Goal: Task Accomplishment & Management: Use online tool/utility

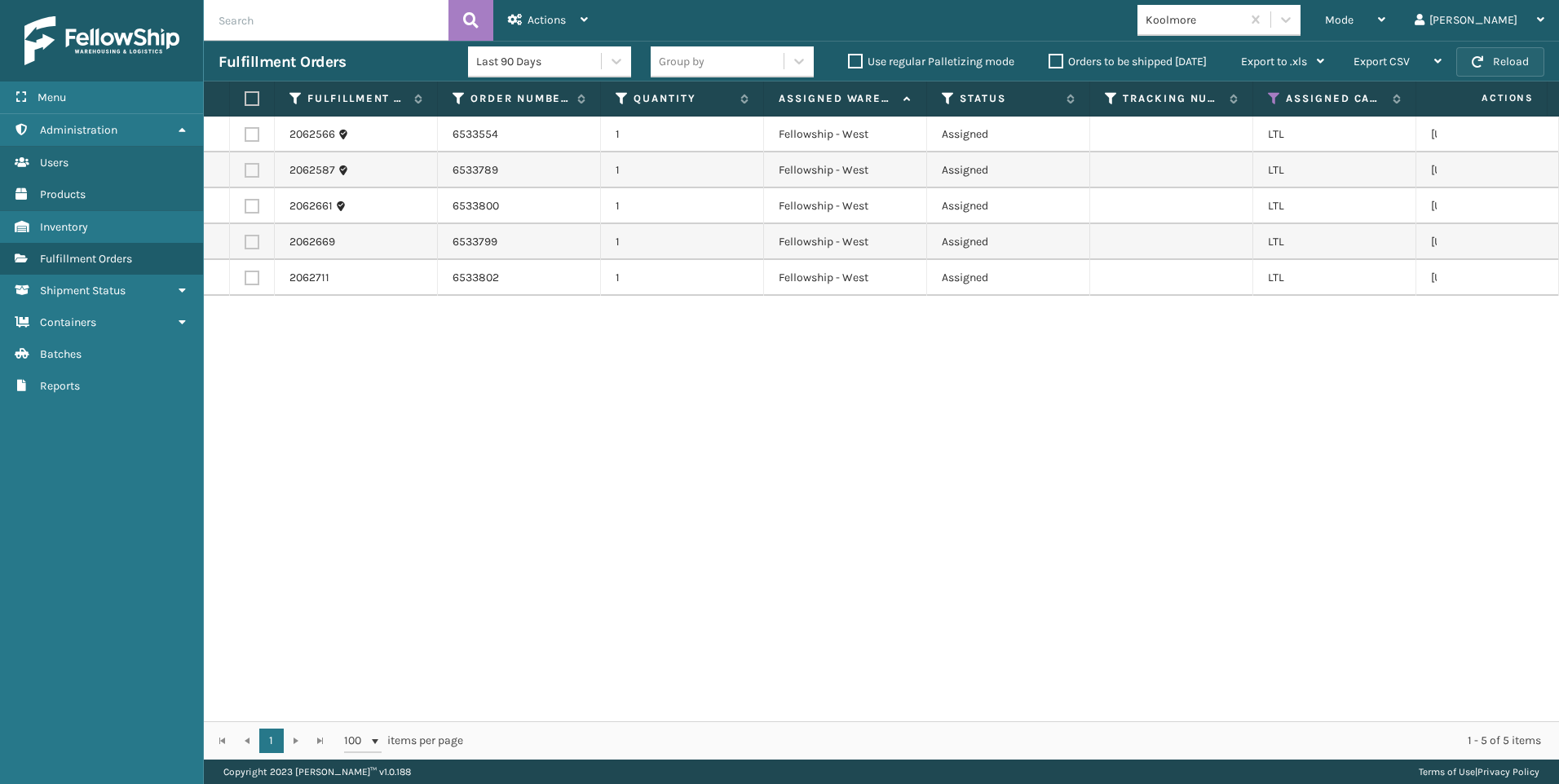
click at [1485, 57] on button "Reload" at bounding box center [1500, 62] width 88 height 30
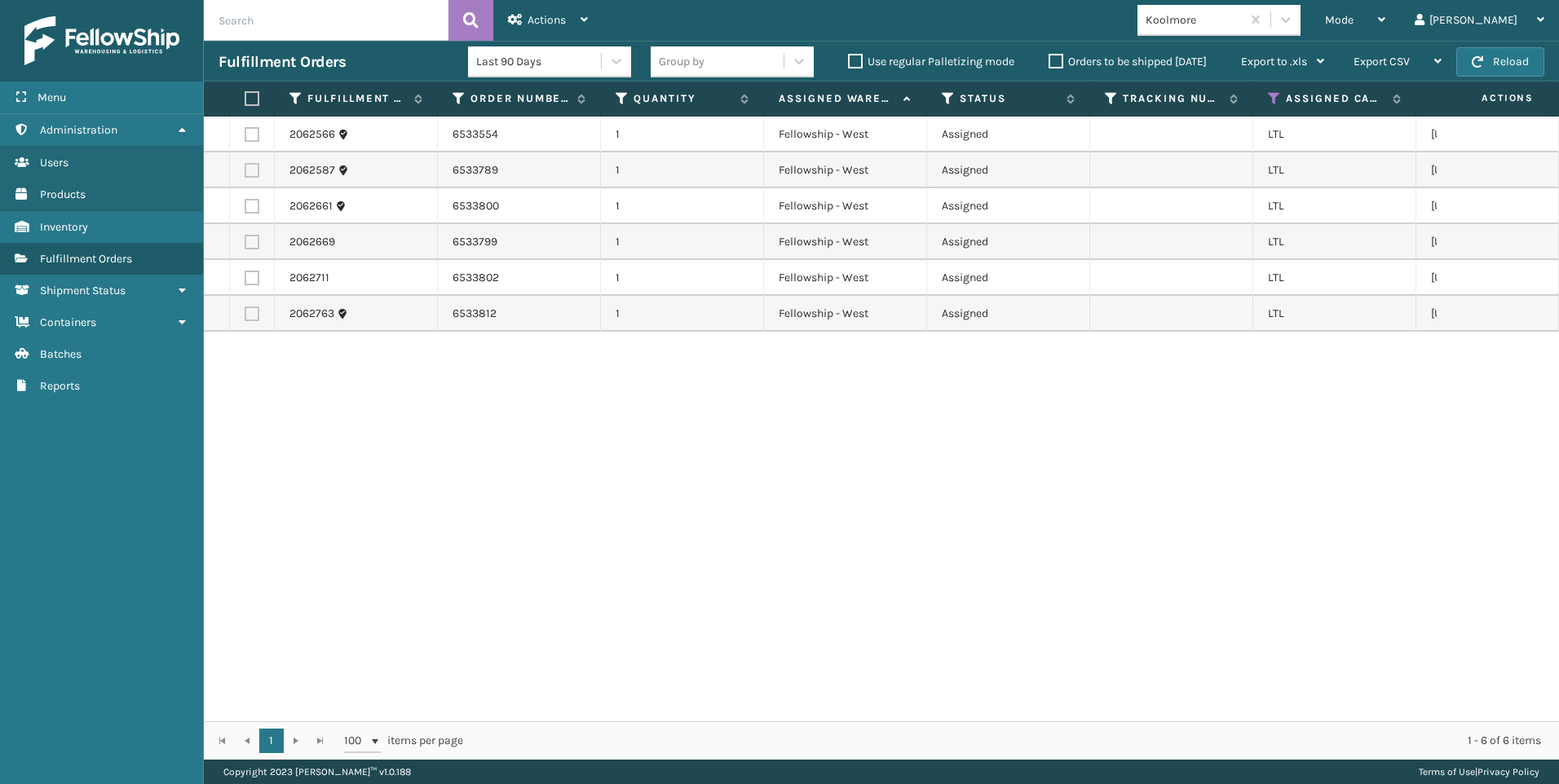
click at [253, 94] on label at bounding box center [249, 98] width 10 height 15
click at [246, 94] on input "checkbox" at bounding box center [245, 99] width 1 height 10
checkbox input "true"
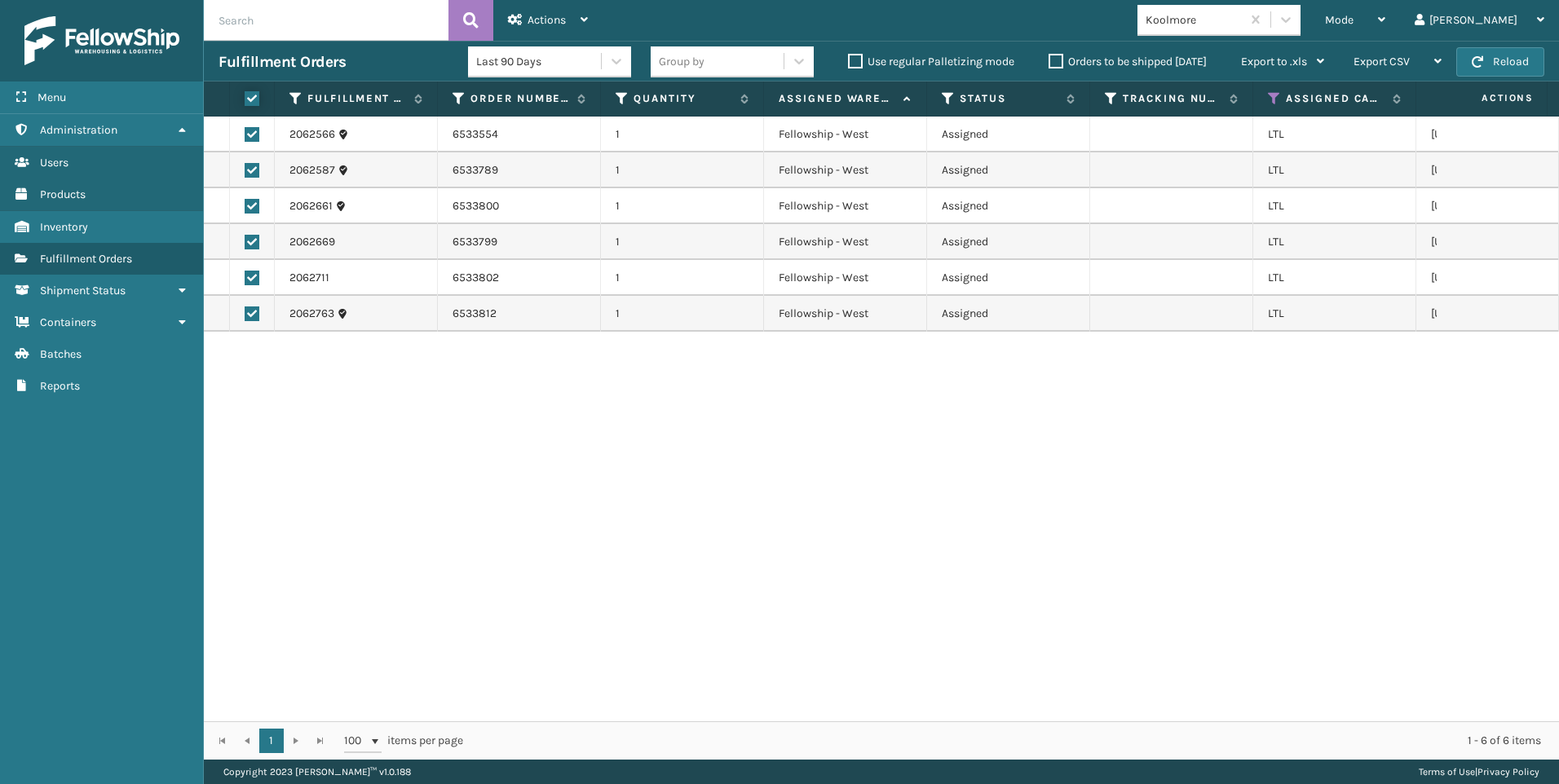
checkbox input "true"
click at [532, 21] on span "Actions" at bounding box center [546, 20] width 38 height 14
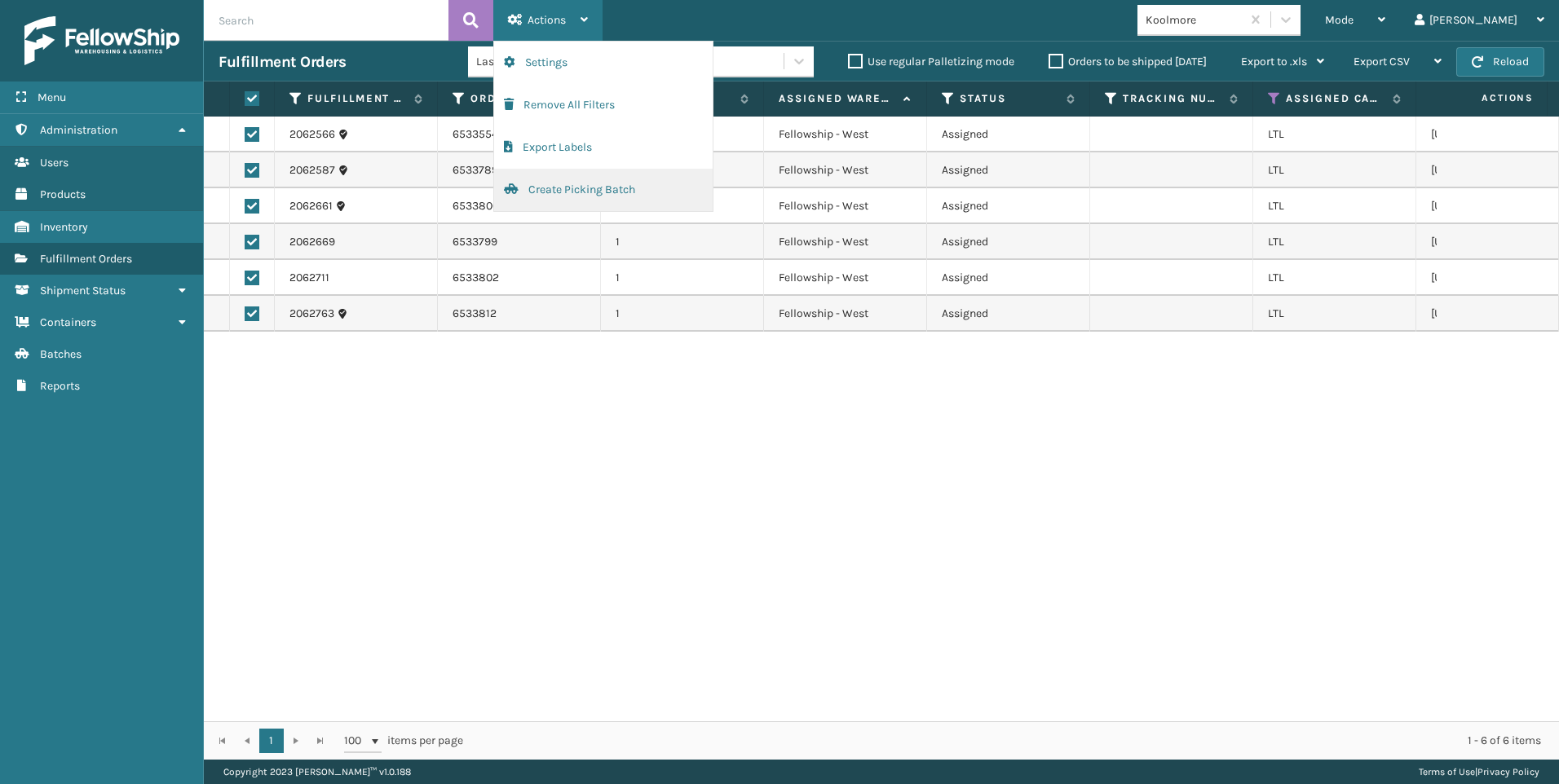
click at [567, 181] on button "Create Picking Batch" at bounding box center [603, 190] width 219 height 42
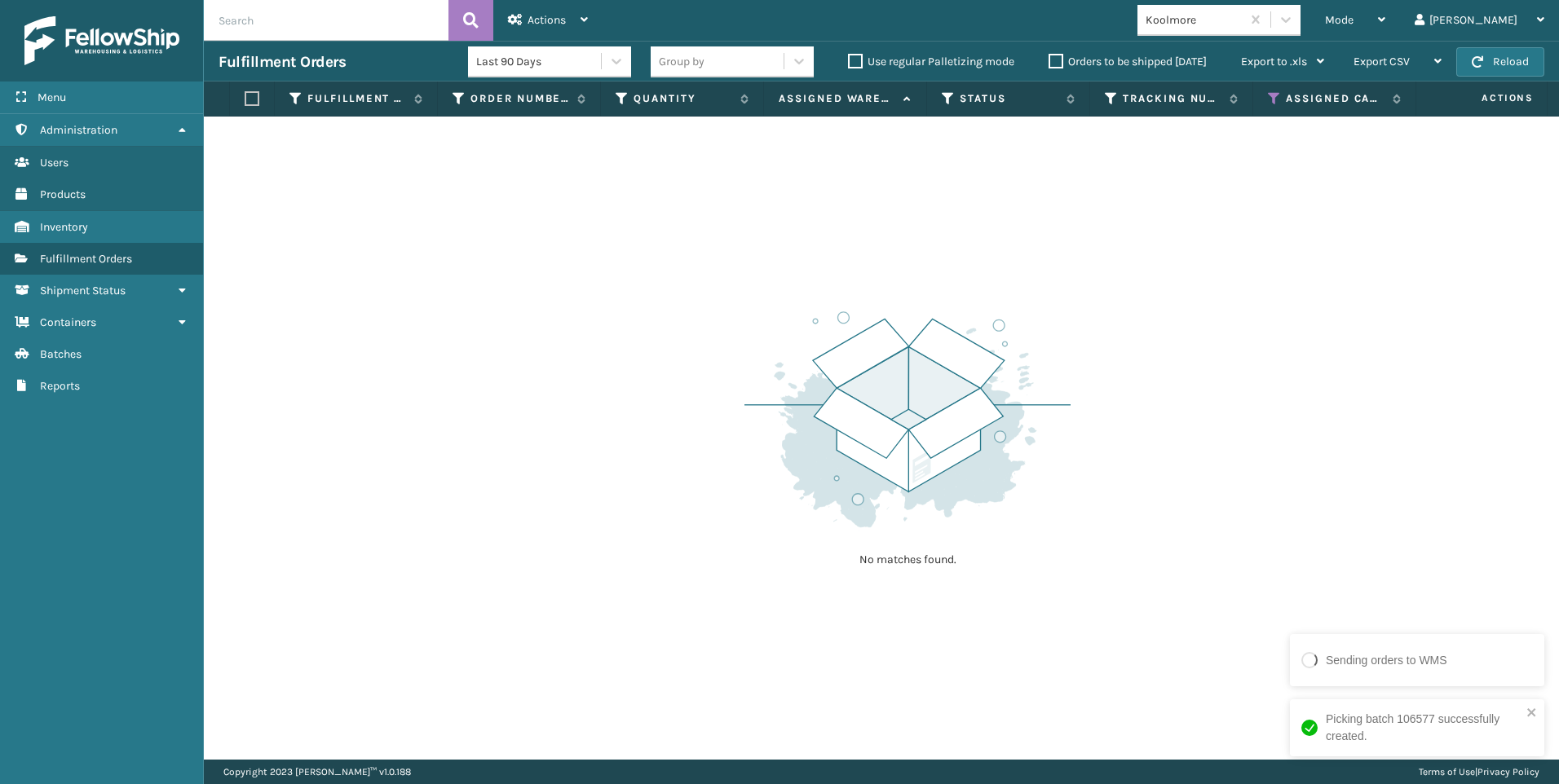
click at [1242, 24] on div "Koolmore" at bounding box center [1194, 20] width 97 height 17
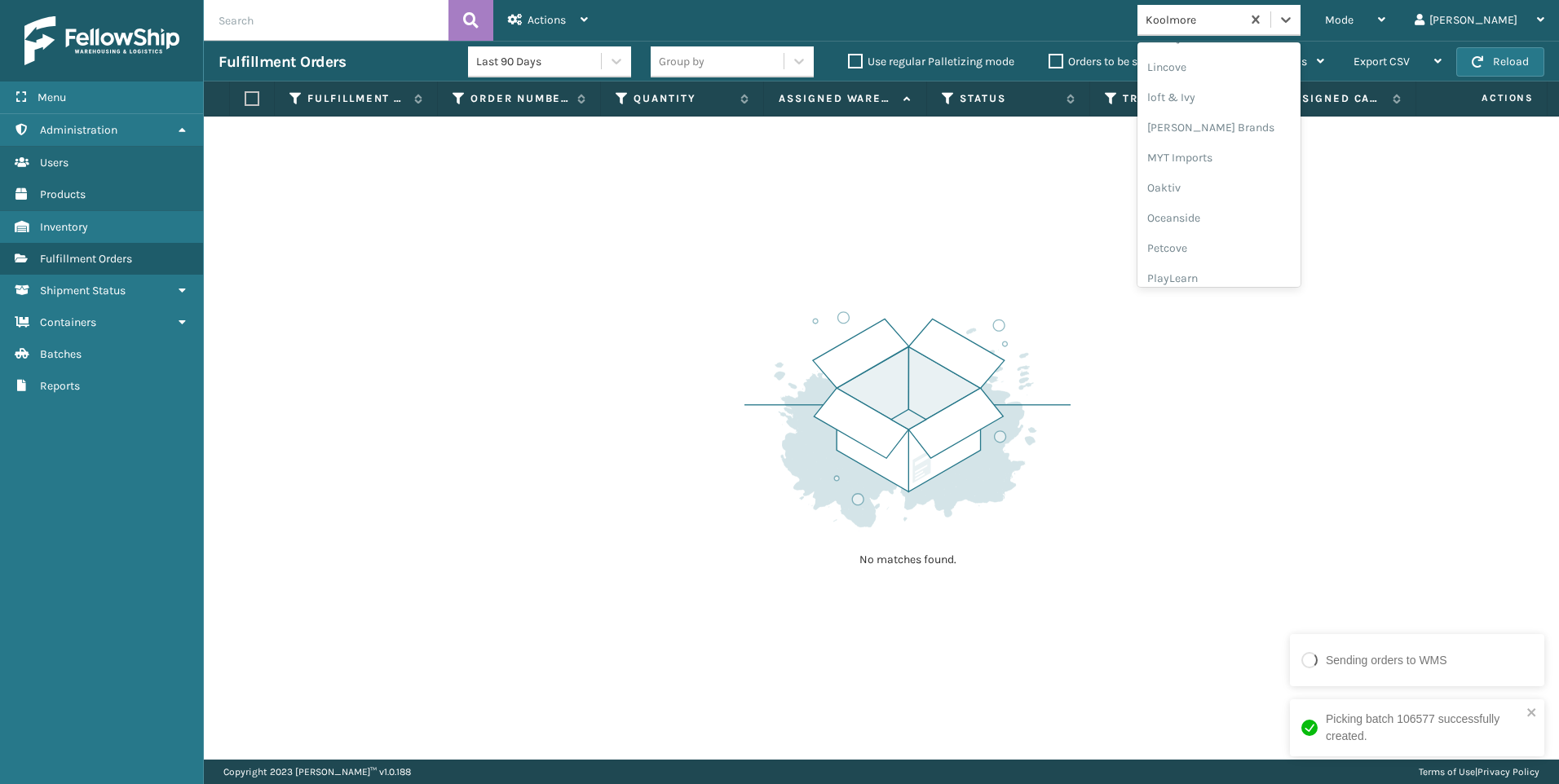
scroll to position [787, 0]
click at [1280, 241] on div "SleepGeekz" at bounding box center [1219, 239] width 164 height 31
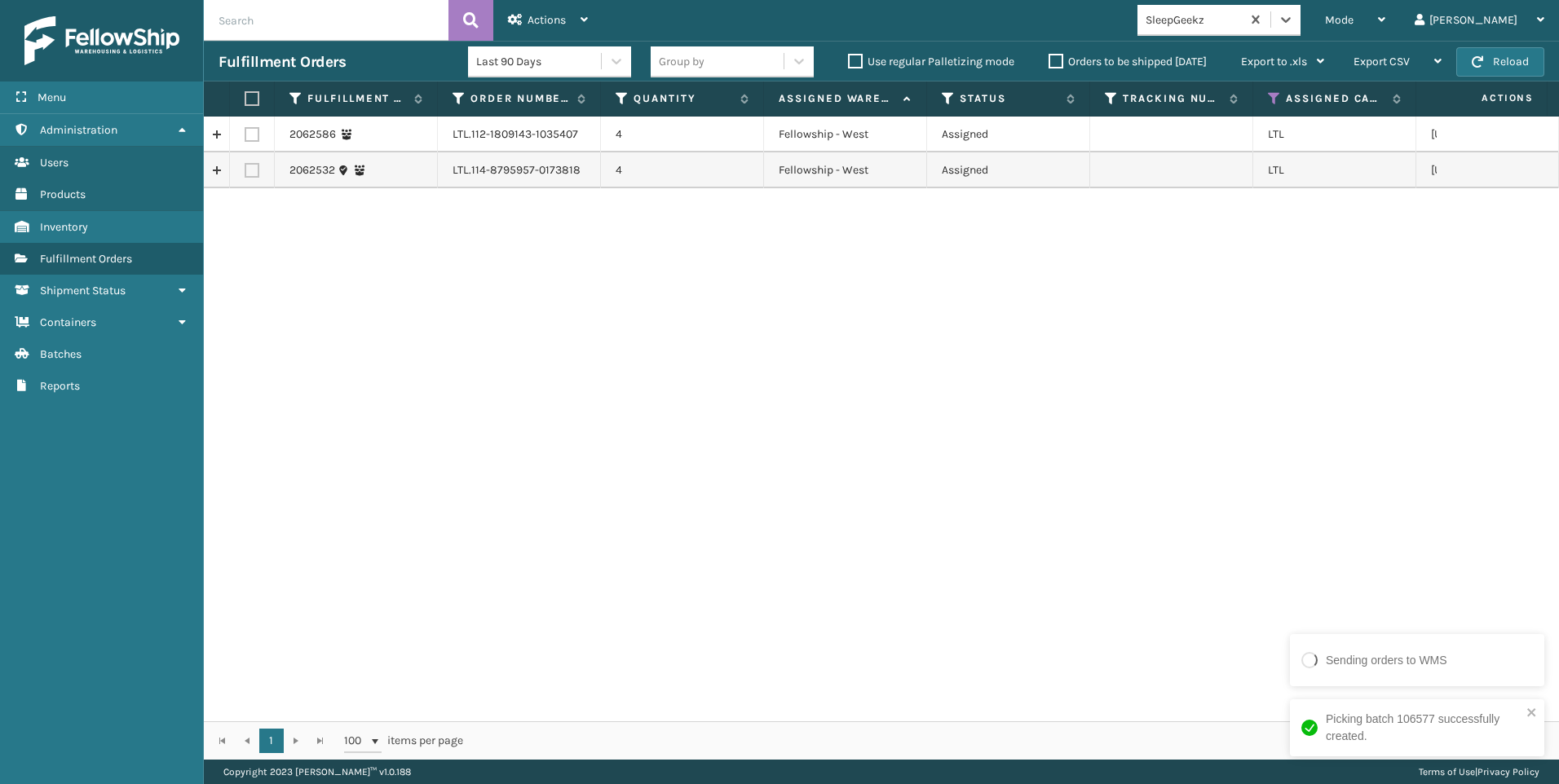
click at [250, 131] on label at bounding box center [252, 134] width 15 height 15
click at [246, 131] on input "checkbox" at bounding box center [245, 132] width 1 height 10
checkbox input "true"
click at [259, 164] on label at bounding box center [252, 170] width 15 height 15
click at [246, 164] on input "checkbox" at bounding box center [245, 169] width 1 height 10
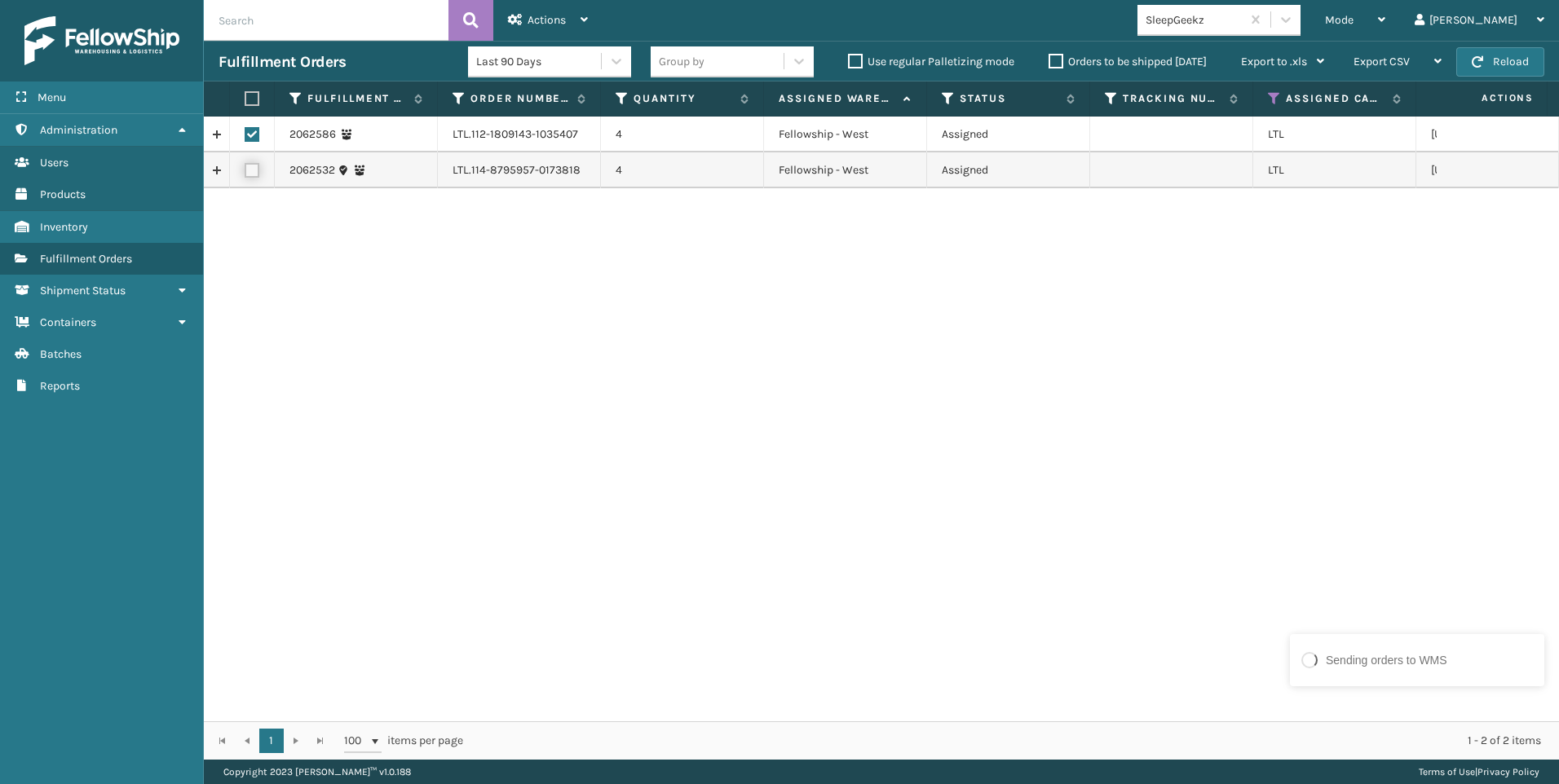
checkbox input "true"
click at [495, 392] on div "2062586 LTL.112-1809143-1035407 4 Fellowship - West Assigned LTL [US_STATE] 206…" at bounding box center [881, 419] width 1355 height 605
click at [528, 8] on div "Actions" at bounding box center [547, 20] width 80 height 41
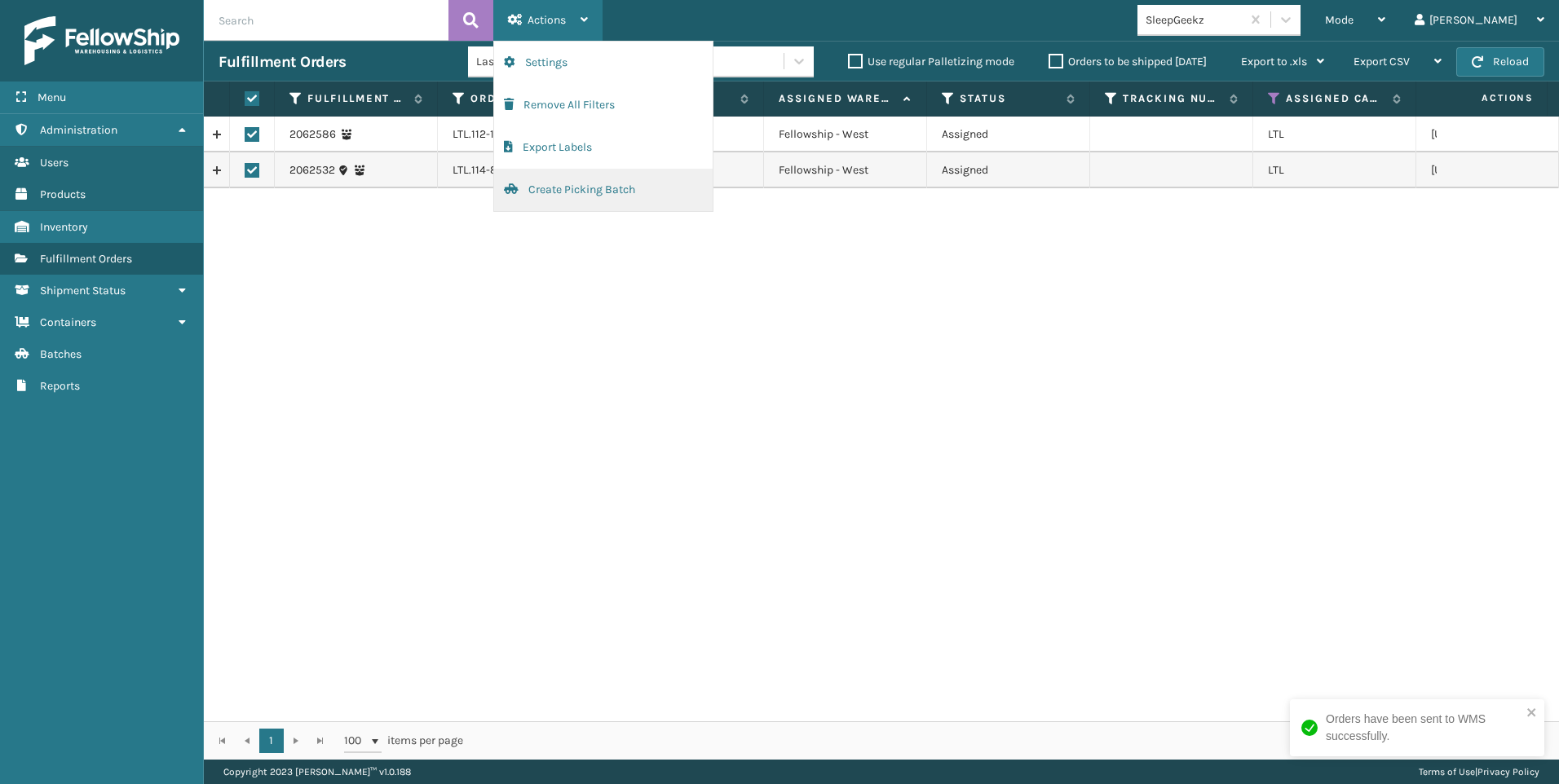
click at [558, 191] on button "Create Picking Batch" at bounding box center [603, 190] width 219 height 42
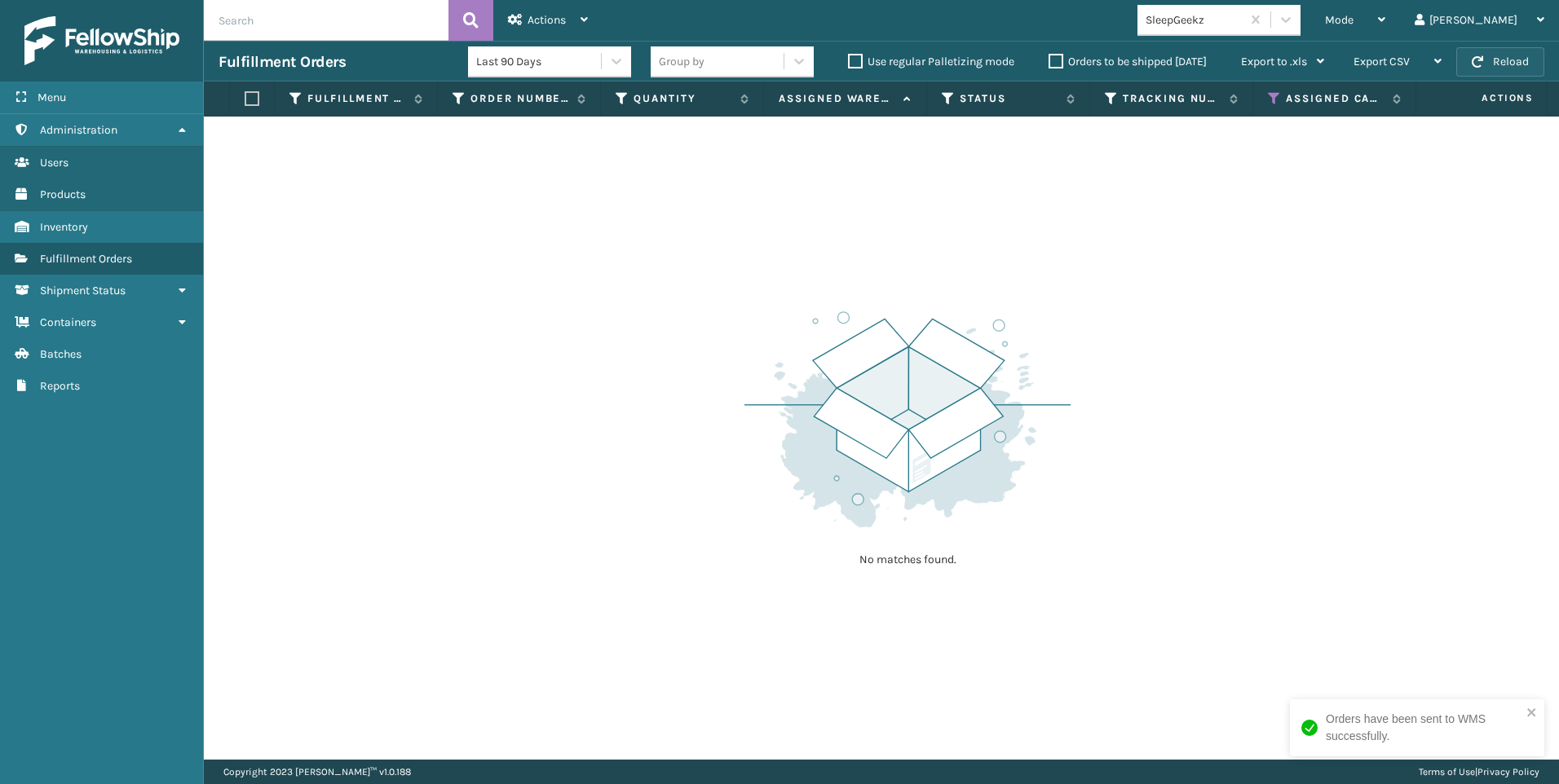
click at [1499, 61] on button "Reload" at bounding box center [1500, 62] width 88 height 30
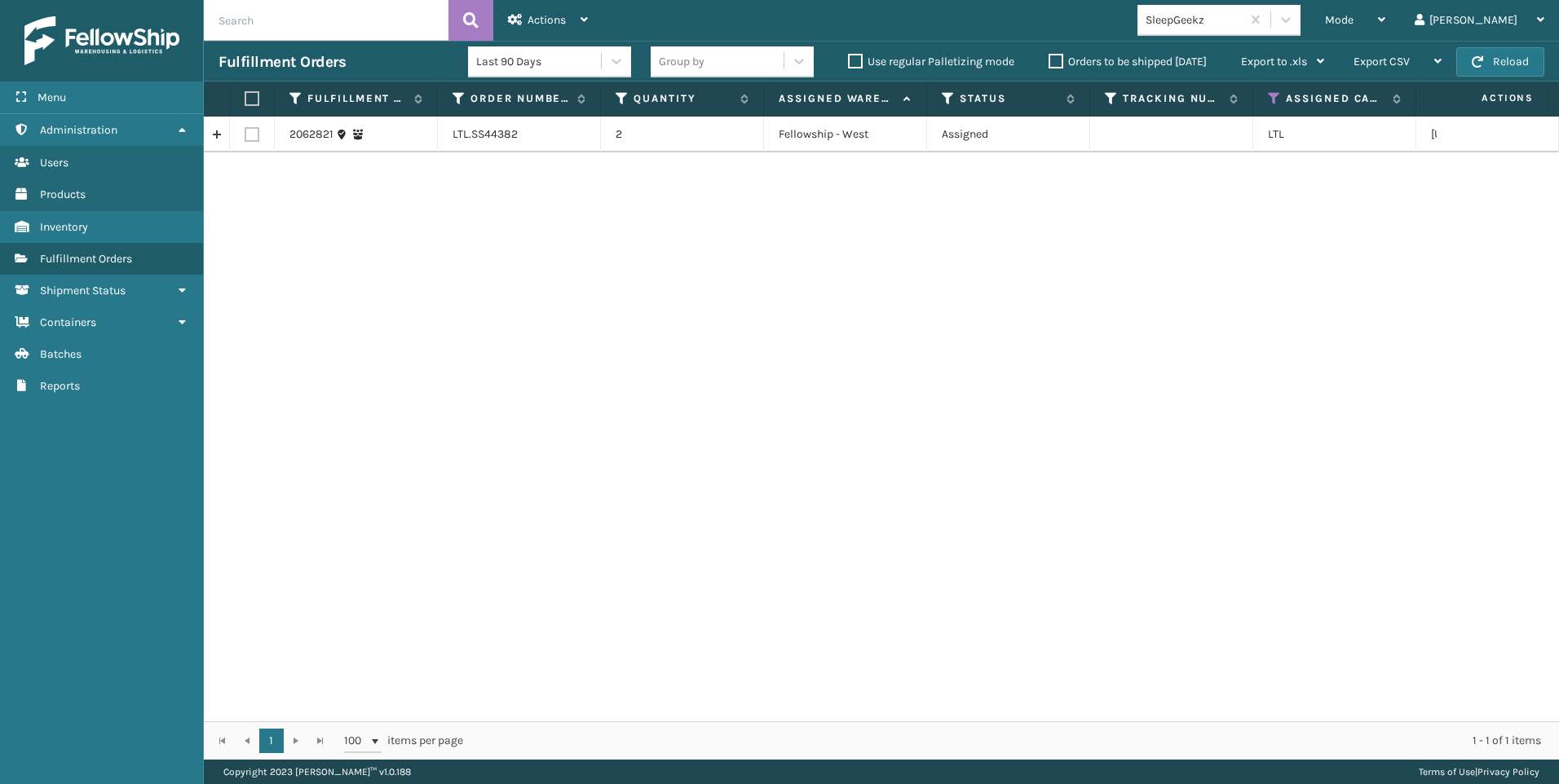
click at [252, 131] on label at bounding box center [252, 134] width 15 height 15
click at [246, 131] on input "checkbox" at bounding box center [245, 132] width 1 height 10
checkbox input "true"
click at [575, 32] on div "Actions" at bounding box center [547, 20] width 80 height 41
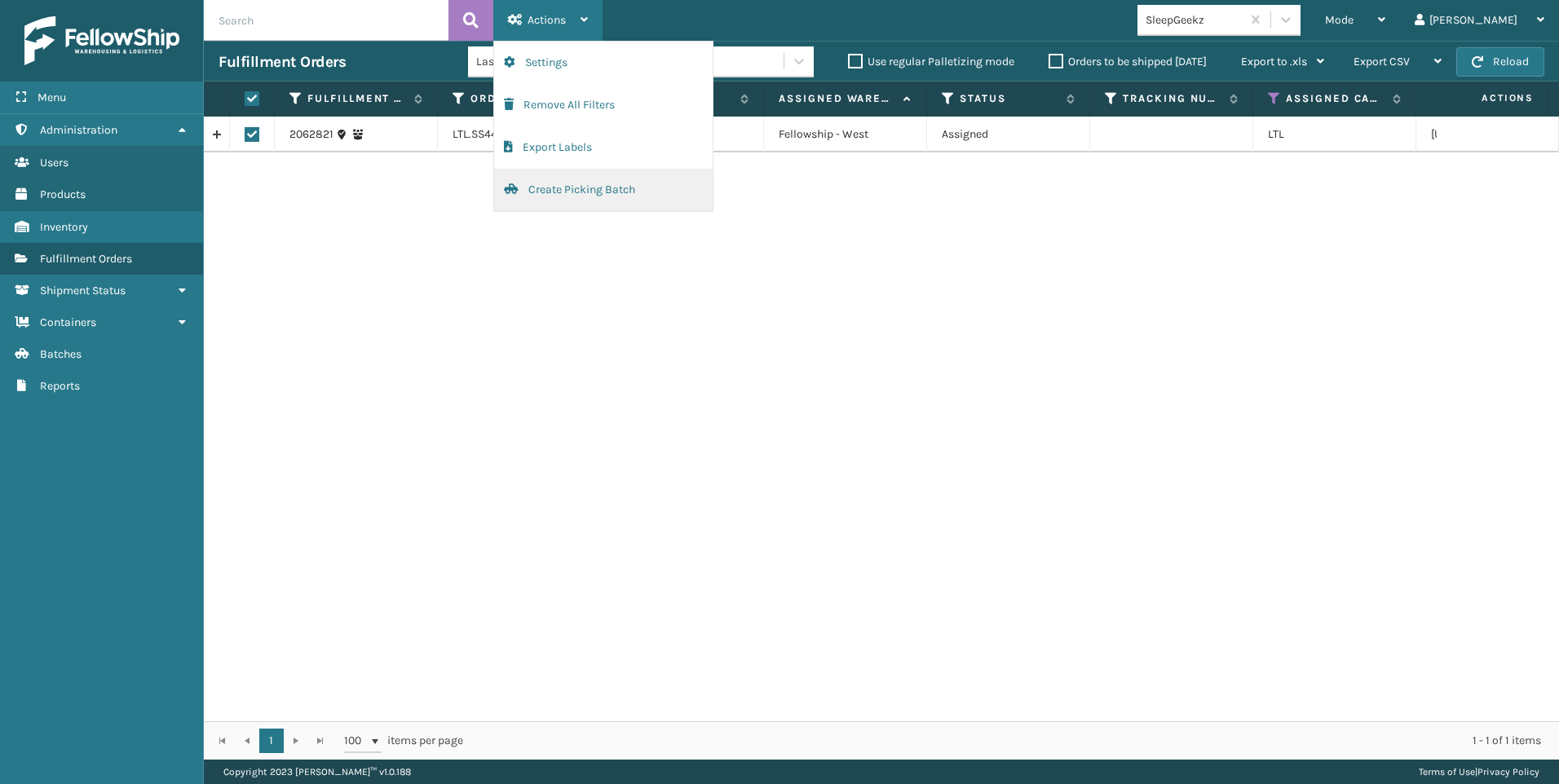
click at [578, 180] on button "Create Picking Batch" at bounding box center [603, 190] width 219 height 42
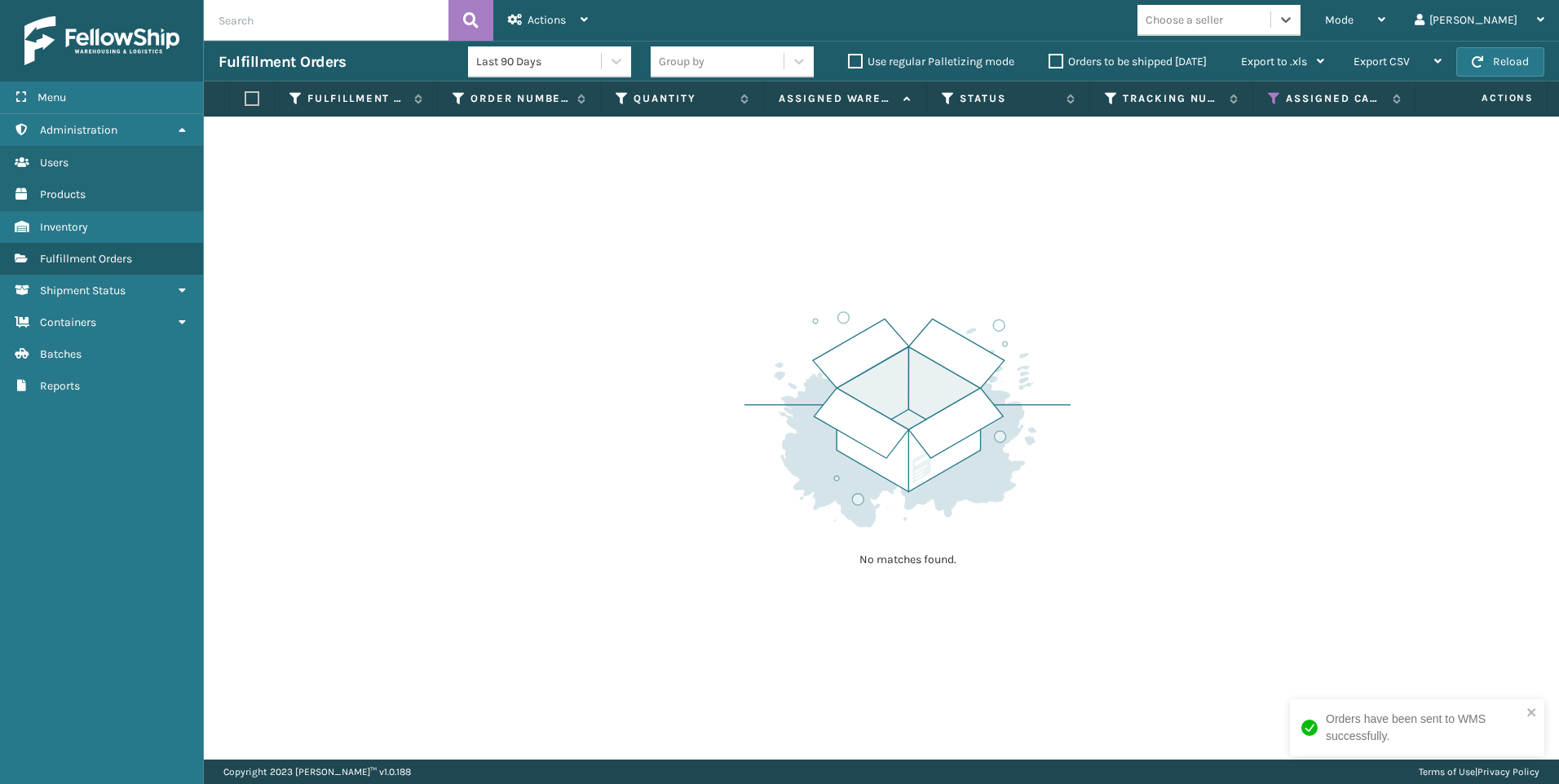
click at [1270, 23] on div "Choose a seller" at bounding box center [1204, 19] width 133 height 27
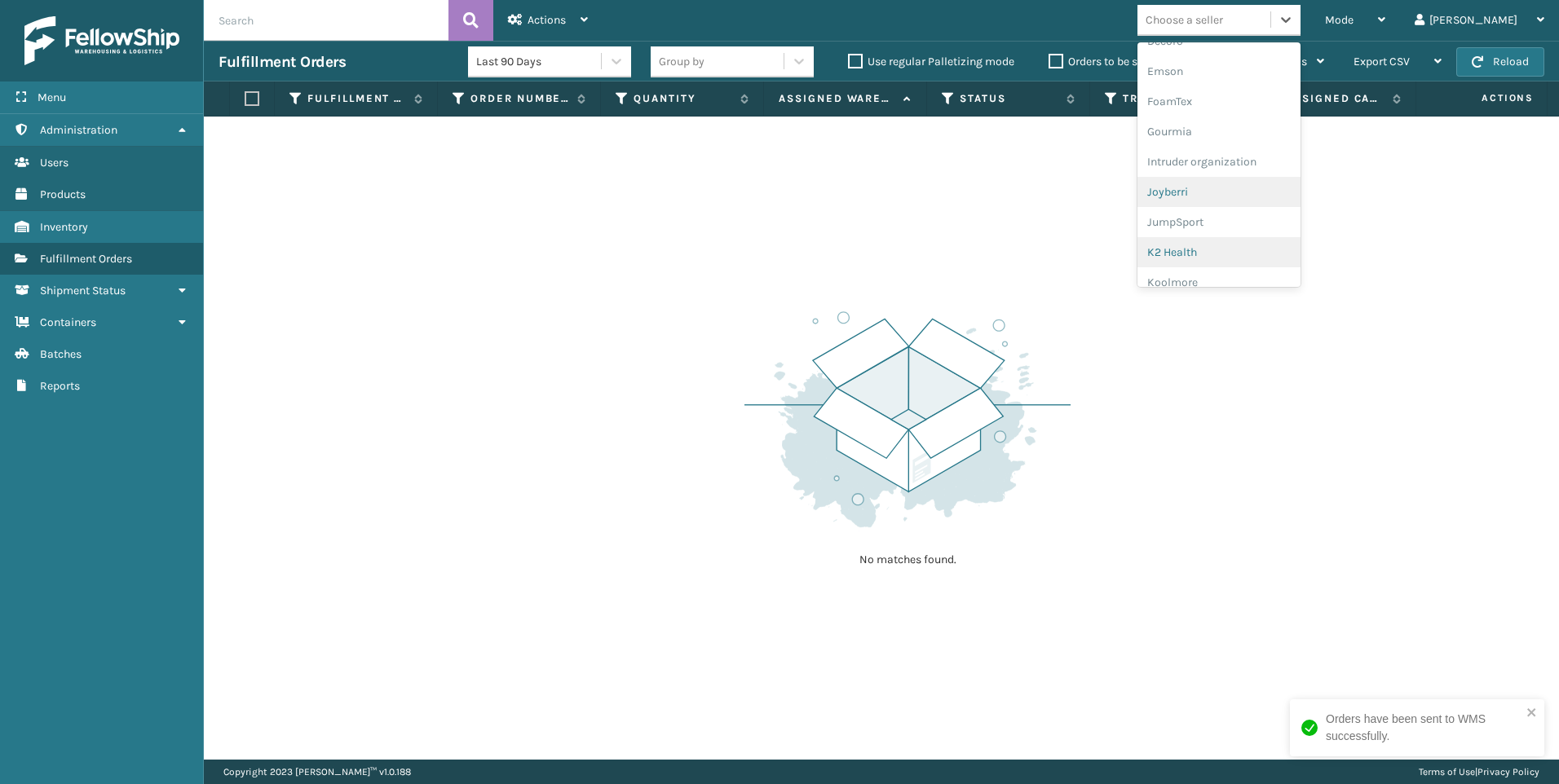
scroll to position [489, 0]
click at [1267, 151] on div "Koolmore" at bounding box center [1219, 144] width 164 height 31
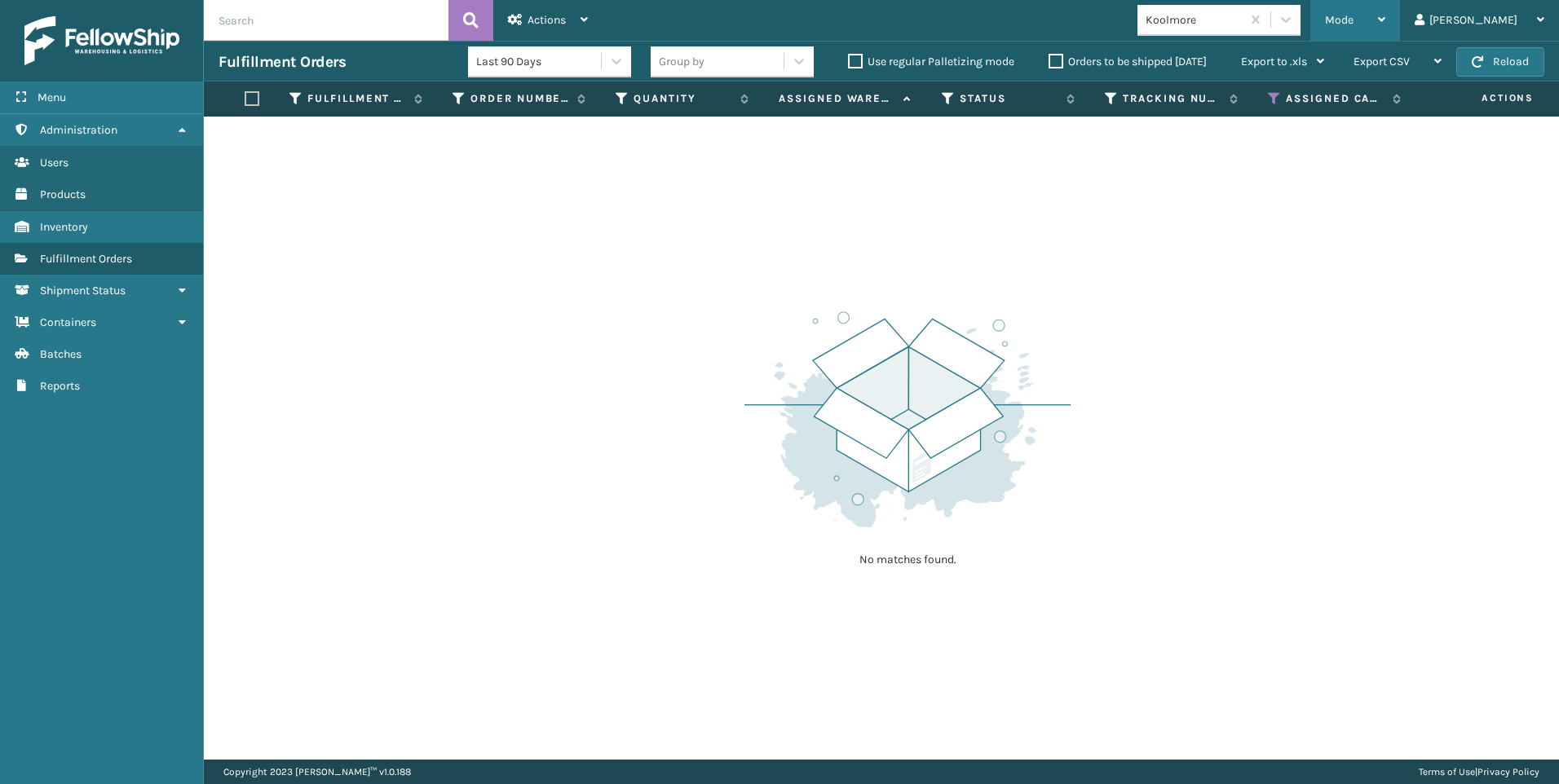
click at [1386, 9] on div "Mode" at bounding box center [1355, 20] width 60 height 41
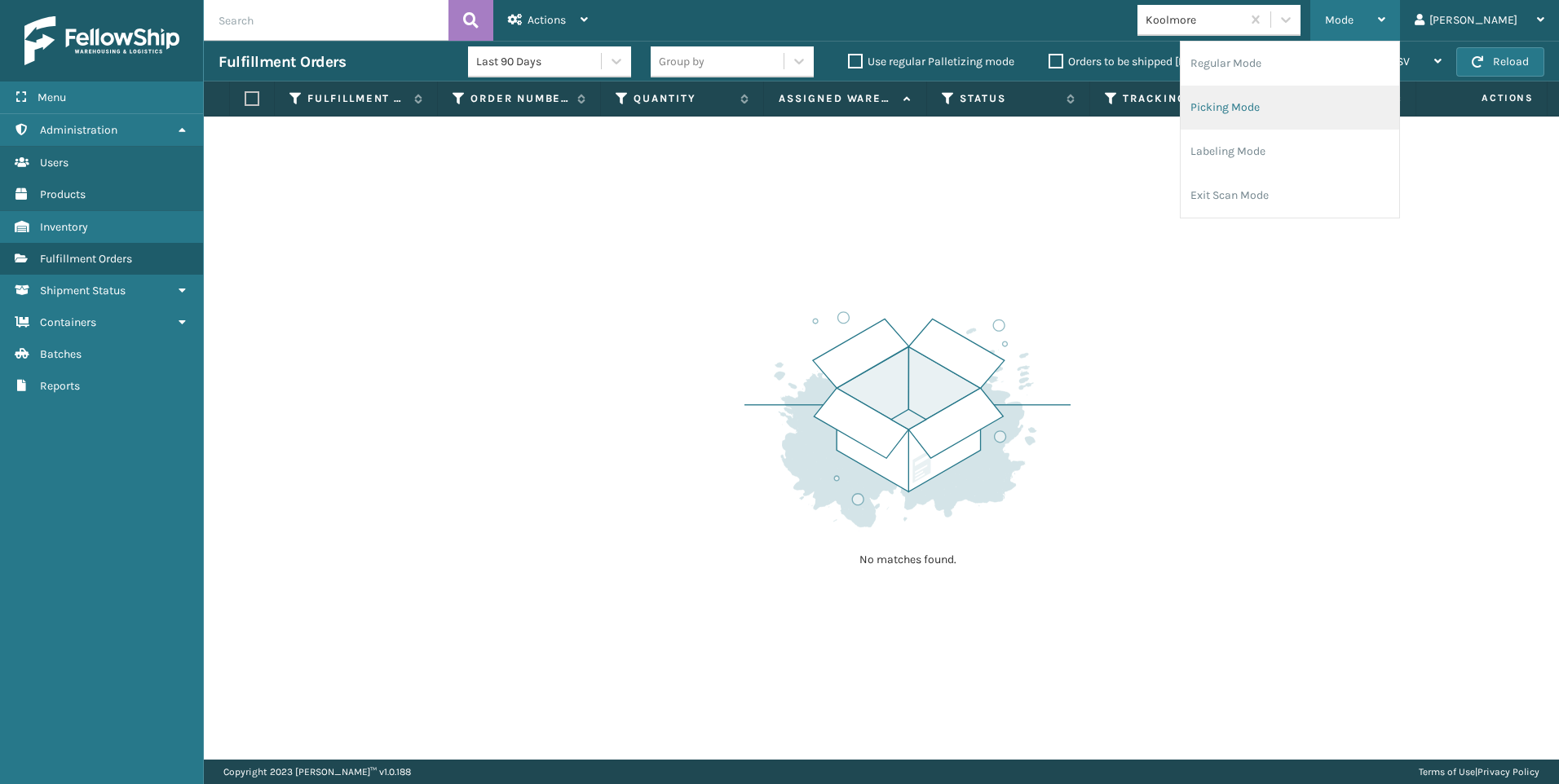
click at [1327, 102] on li "Picking Mode" at bounding box center [1291, 108] width 219 height 44
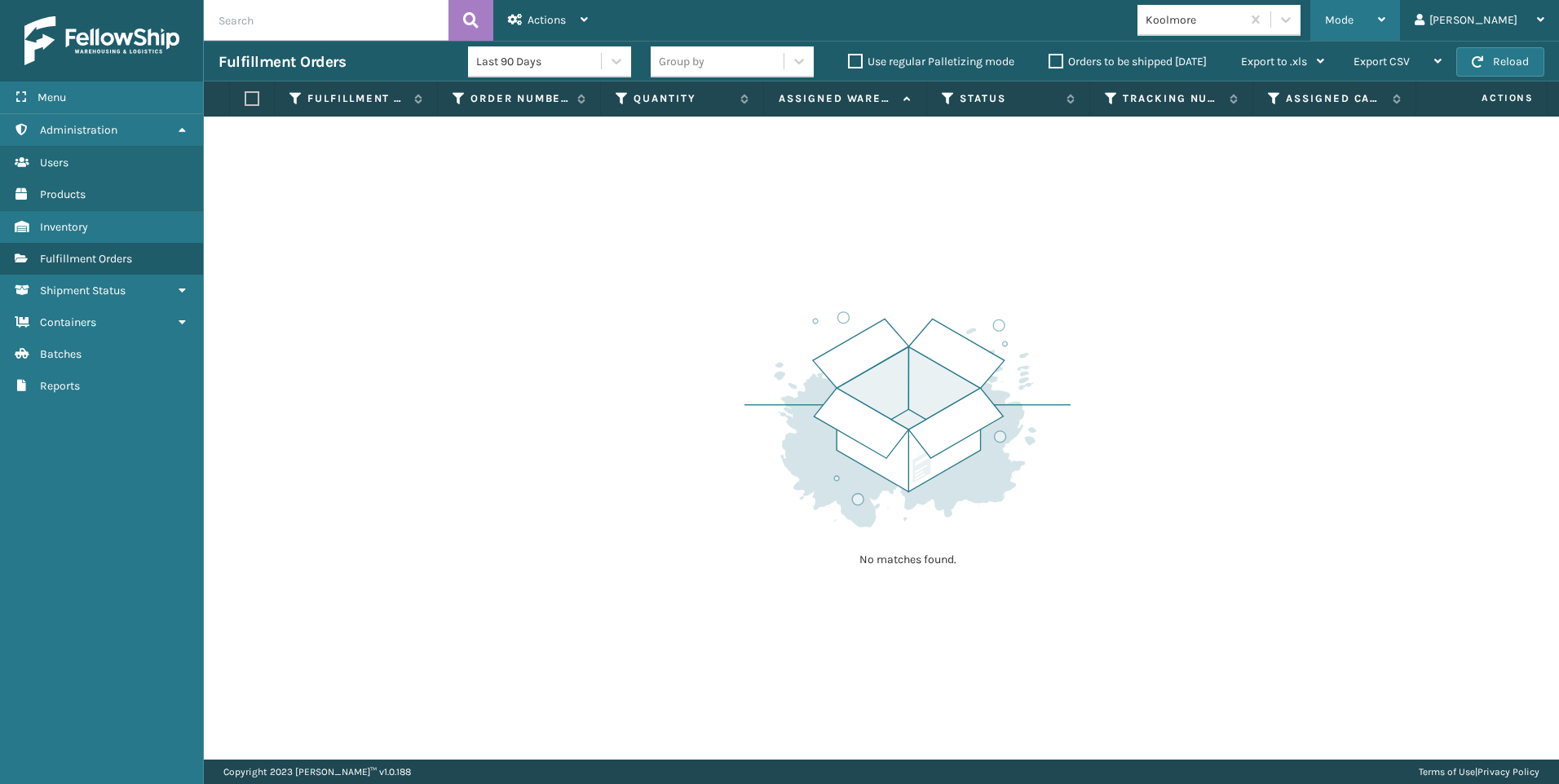
click at [1354, 24] on span "Mode" at bounding box center [1340, 20] width 29 height 14
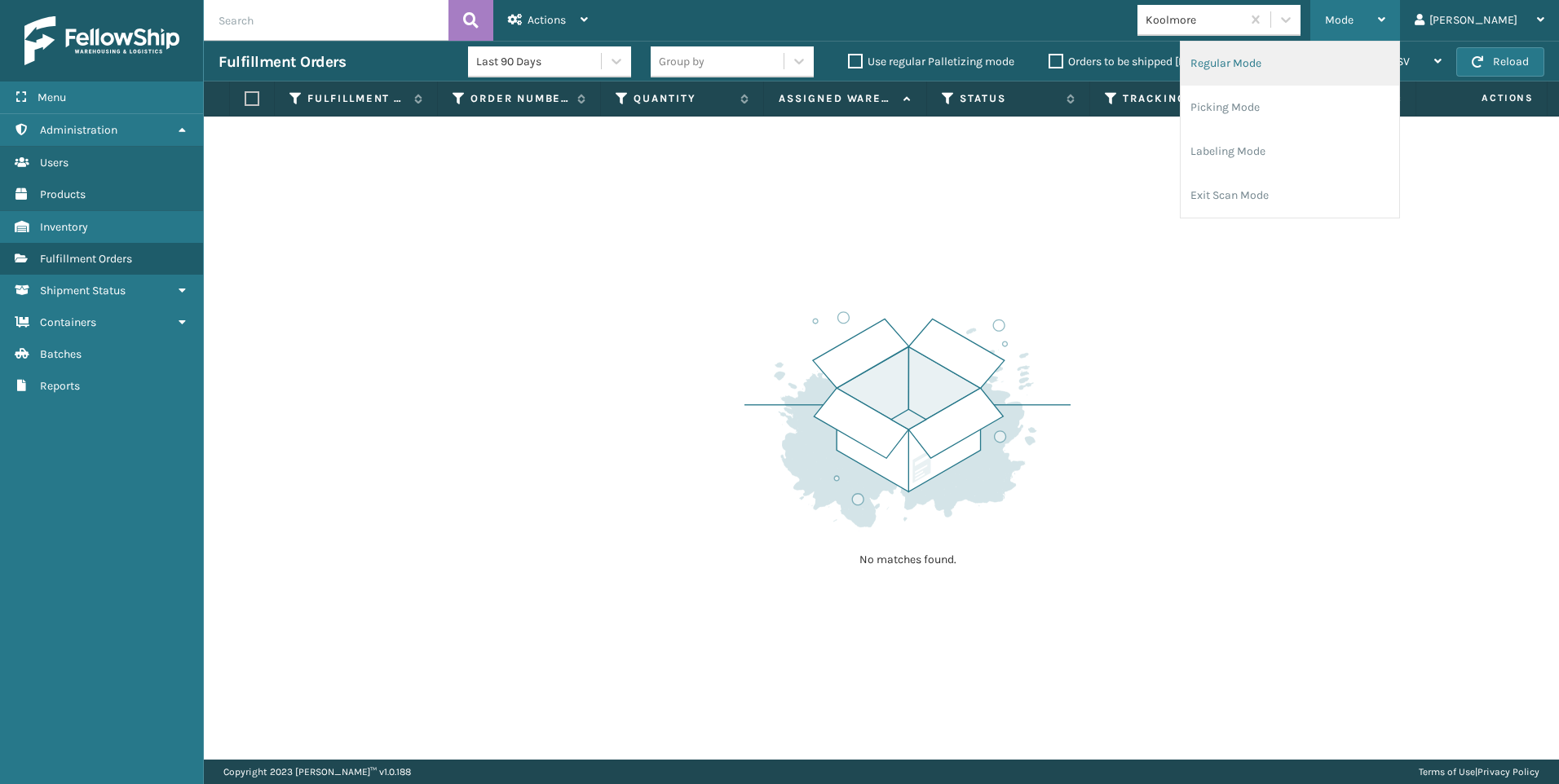
click at [1265, 75] on li "Regular Mode" at bounding box center [1291, 64] width 219 height 44
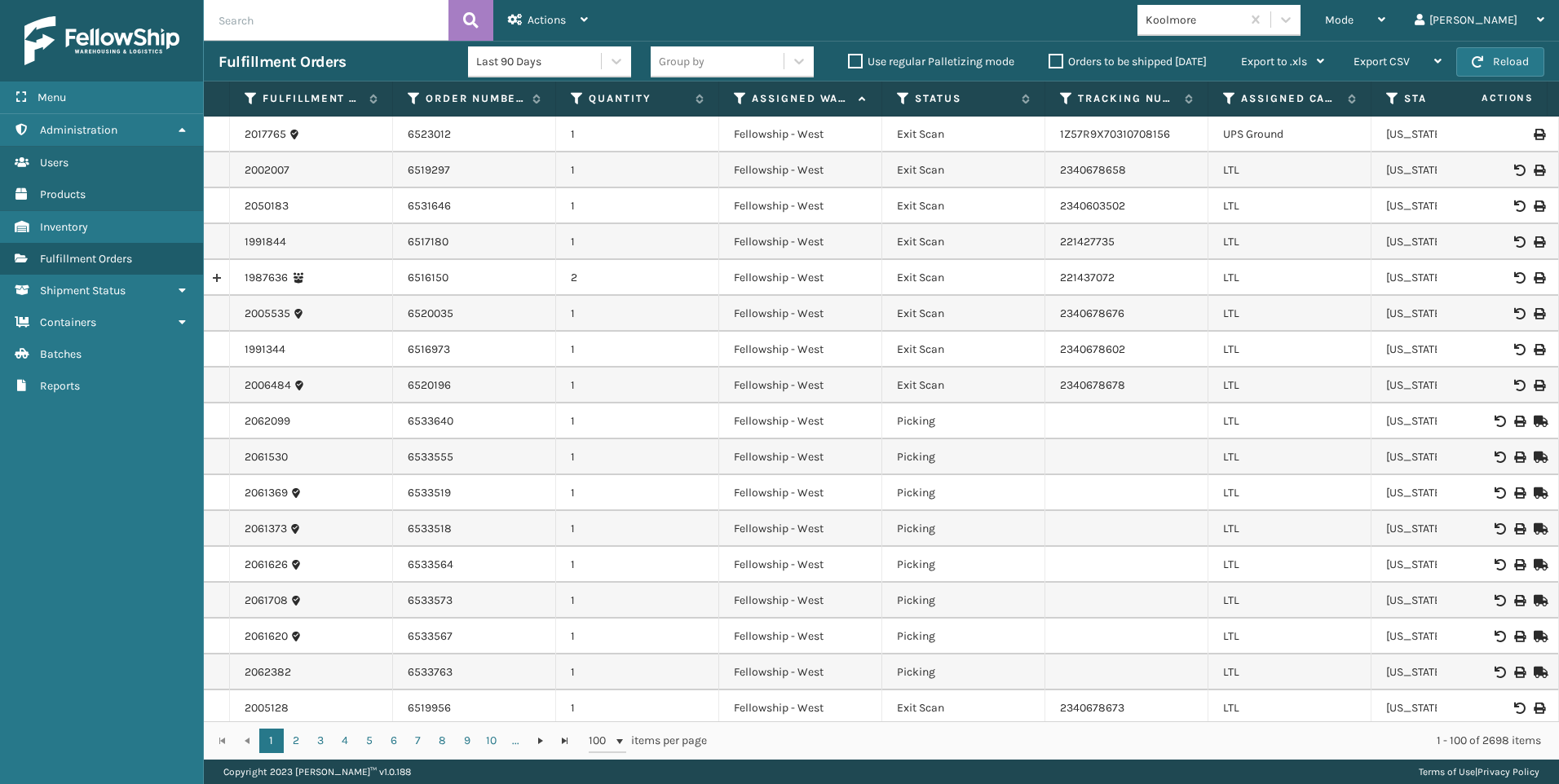
click at [355, 3] on input "text" at bounding box center [326, 20] width 245 height 41
drag, startPoint x: 408, startPoint y: 445, endPoint x: 386, endPoint y: 342, distance: 105.3
click at [407, 445] on td "6533555" at bounding box center [475, 457] width 164 height 36
click at [355, 15] on input "text" at bounding box center [326, 20] width 245 height 41
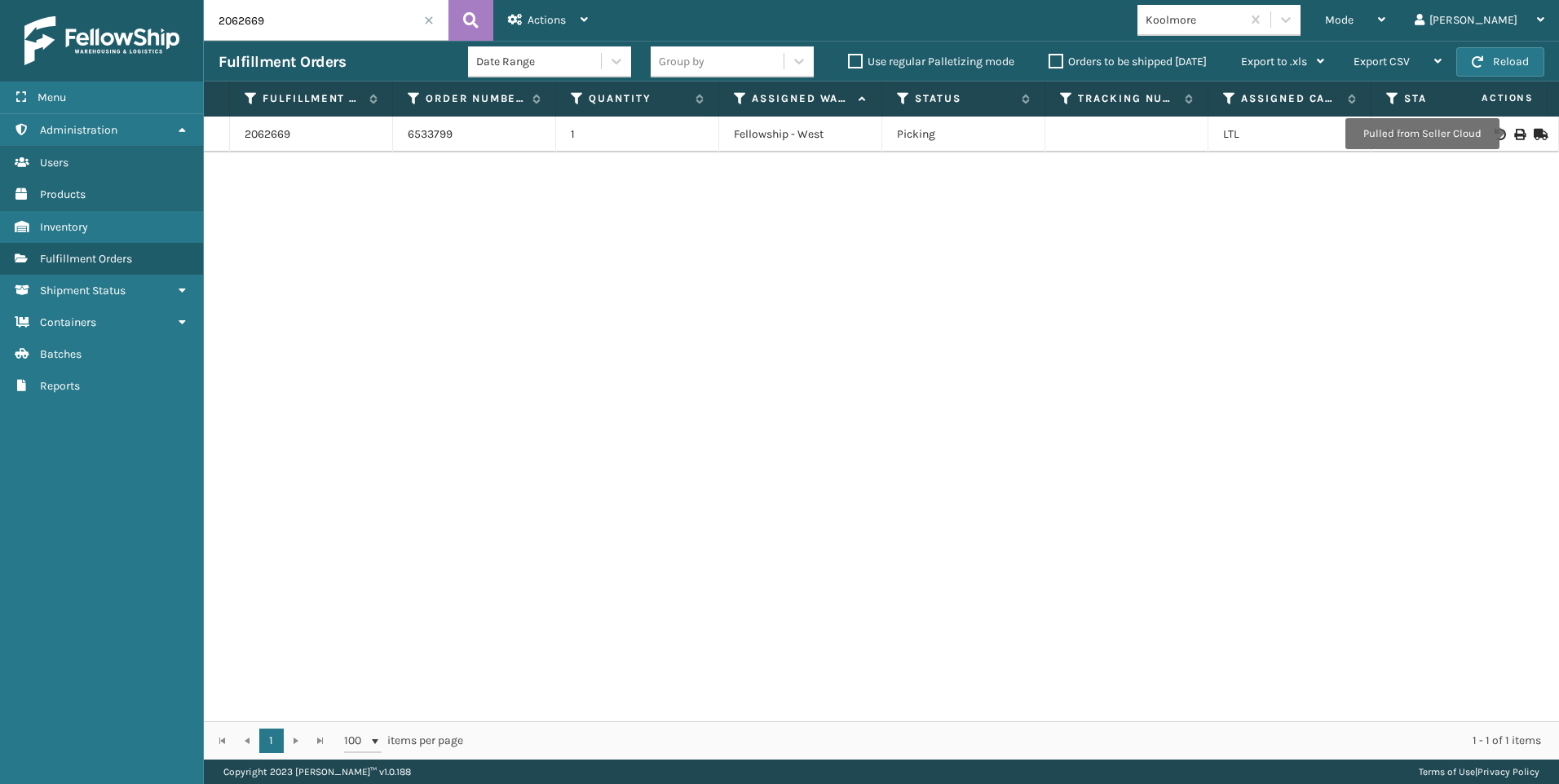
click at [1514, 134] on icon at bounding box center [1519, 134] width 10 height 11
drag, startPoint x: 281, startPoint y: 24, endPoint x: 53, endPoint y: 31, distance: 228.1
click at [102, 0] on div "Menu Administration Users Products Inventory Fulfillment Orders Shipment Status…" at bounding box center [779, 0] width 1559 height 0
click at [1514, 131] on icon at bounding box center [1519, 134] width 10 height 11
drag, startPoint x: 244, startPoint y: 17, endPoint x: 129, endPoint y: 19, distance: 115.0
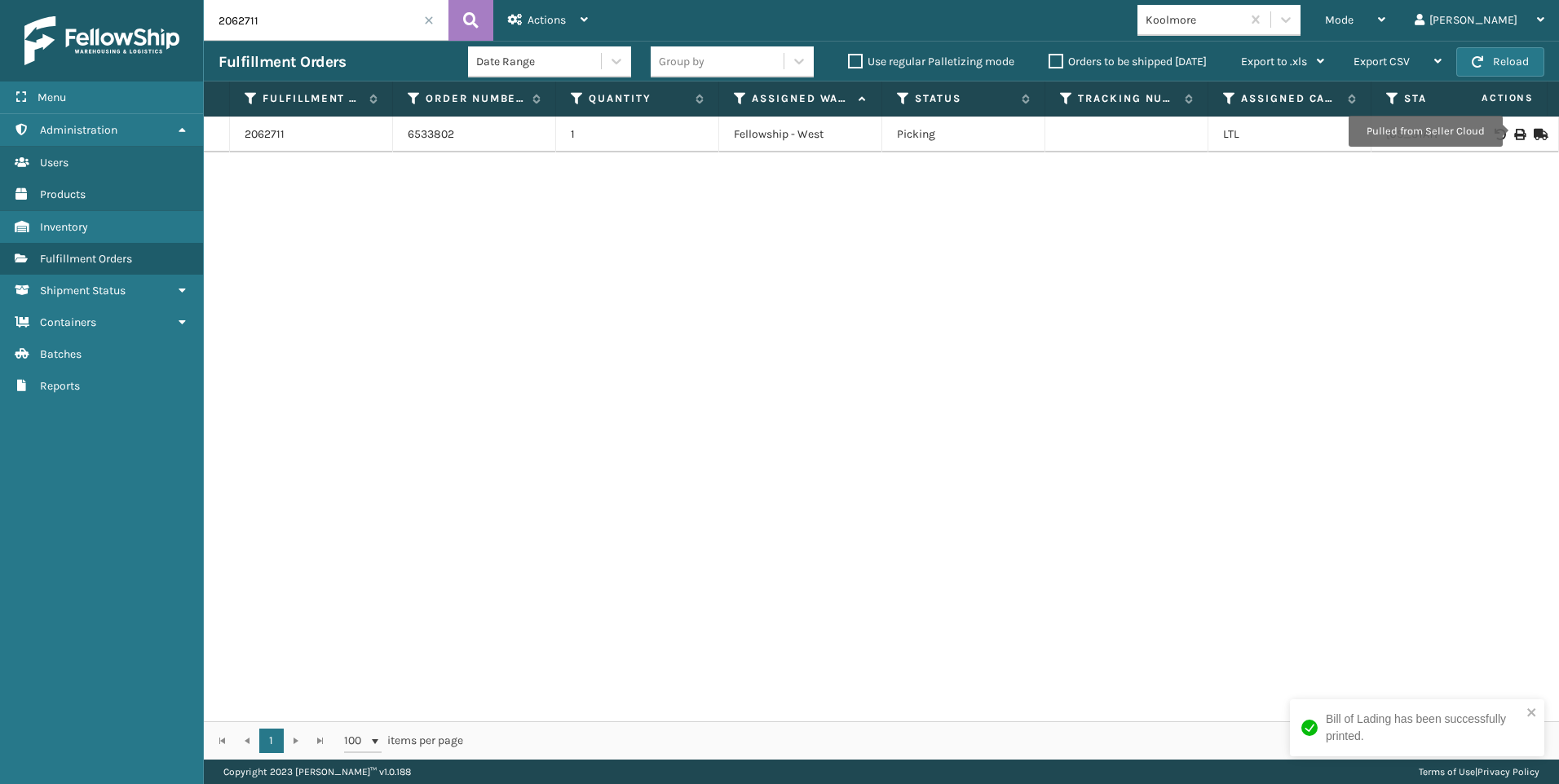
click at [139, 0] on div "Menu Administration Users Products Inventory Fulfillment Orders Shipment Status…" at bounding box center [779, 0] width 1559 height 0
type input "2"
click at [1514, 131] on div at bounding box center [1497, 134] width 92 height 11
click at [1514, 137] on icon at bounding box center [1519, 134] width 10 height 11
drag, startPoint x: 279, startPoint y: 37, endPoint x: 137, endPoint y: 5, distance: 145.6
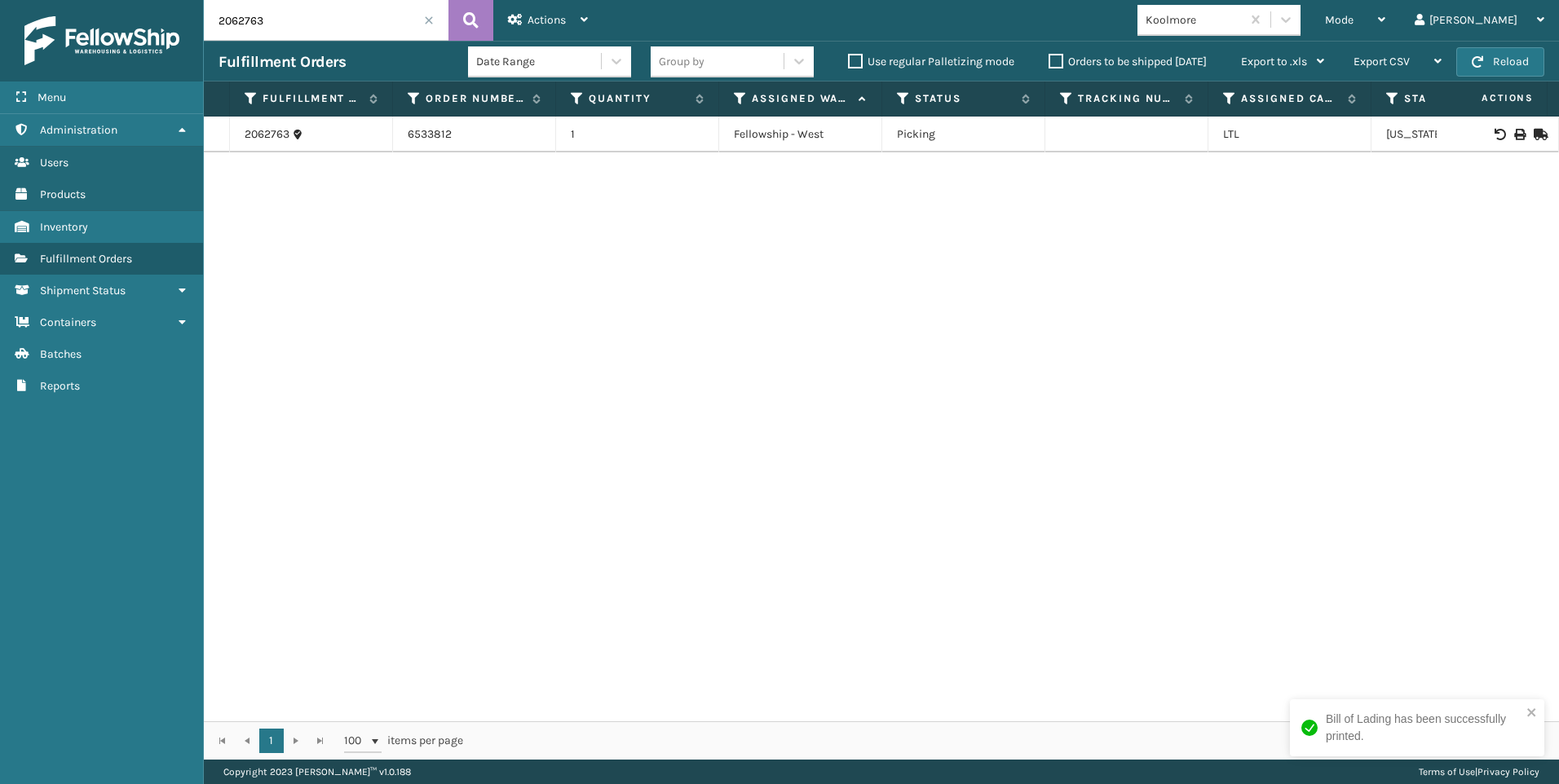
click at [140, 0] on div "Menu Administration Users Products Inventory Fulfillment Orders Shipment Status…" at bounding box center [779, 0] width 1559 height 0
click at [1305, 447] on div "2062763 6533812 1 Fellowship - West Picking LTL [US_STATE]" at bounding box center [881, 419] width 1355 height 605
drag, startPoint x: 262, startPoint y: 12, endPoint x: 17, endPoint y: 18, distance: 245.1
click at [32, 0] on div "Menu Administration Users Products Inventory Fulfillment Orders Shipment Status…" at bounding box center [779, 0] width 1559 height 0
type input "2"
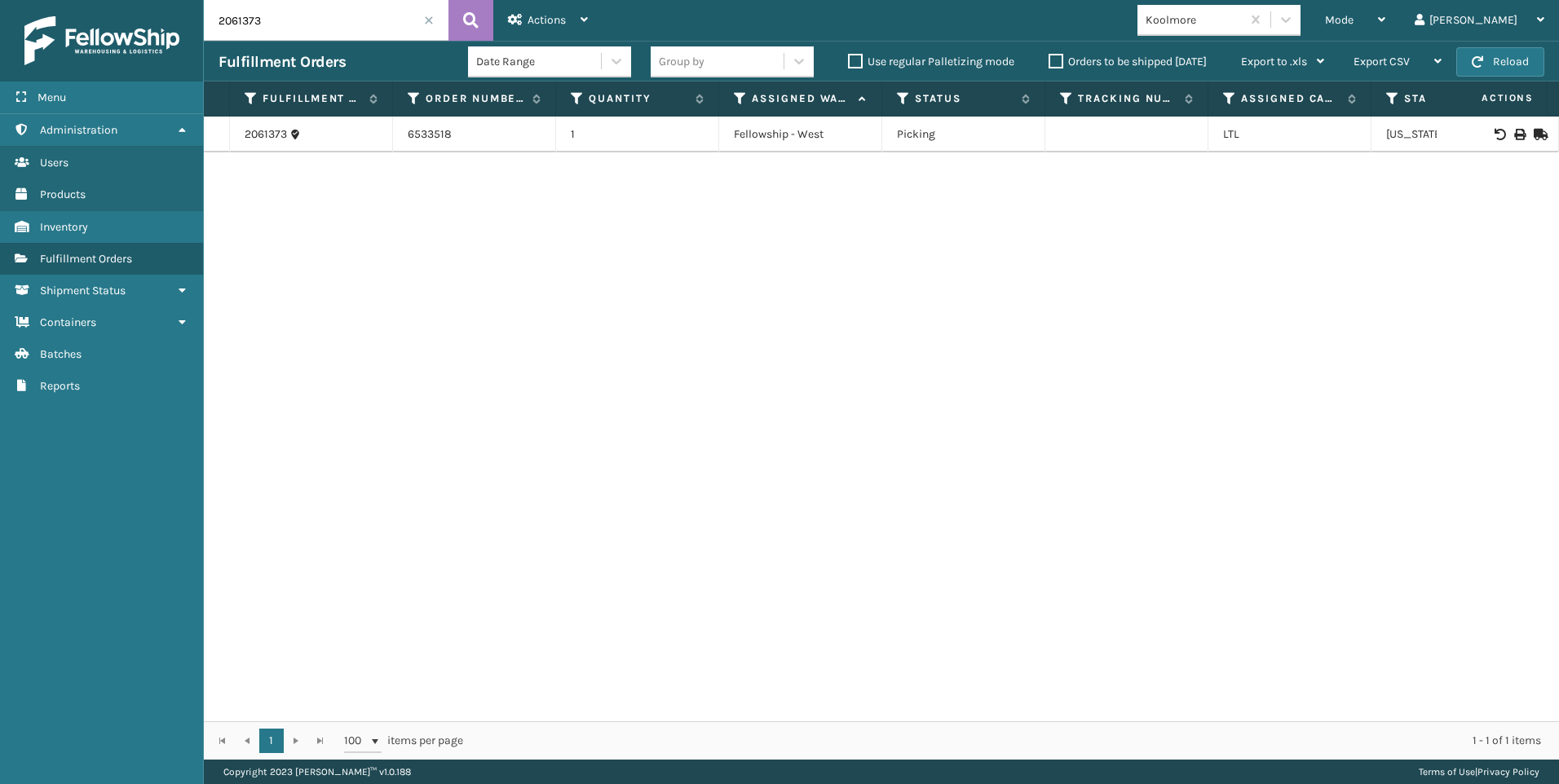
click at [1504, 135] on div at bounding box center [1497, 134] width 92 height 11
click at [1514, 134] on icon at bounding box center [1519, 134] width 10 height 11
drag, startPoint x: 295, startPoint y: 24, endPoint x: 0, endPoint y: 31, distance: 295.1
click at [61, 0] on div "Menu Administration Users Products Inventory Fulfillment Orders Shipment Status…" at bounding box center [779, 0] width 1559 height 0
click at [1419, 427] on div "2061488 6533549 1 Fellowship - West Picking LTL [US_STATE]" at bounding box center [881, 419] width 1355 height 605
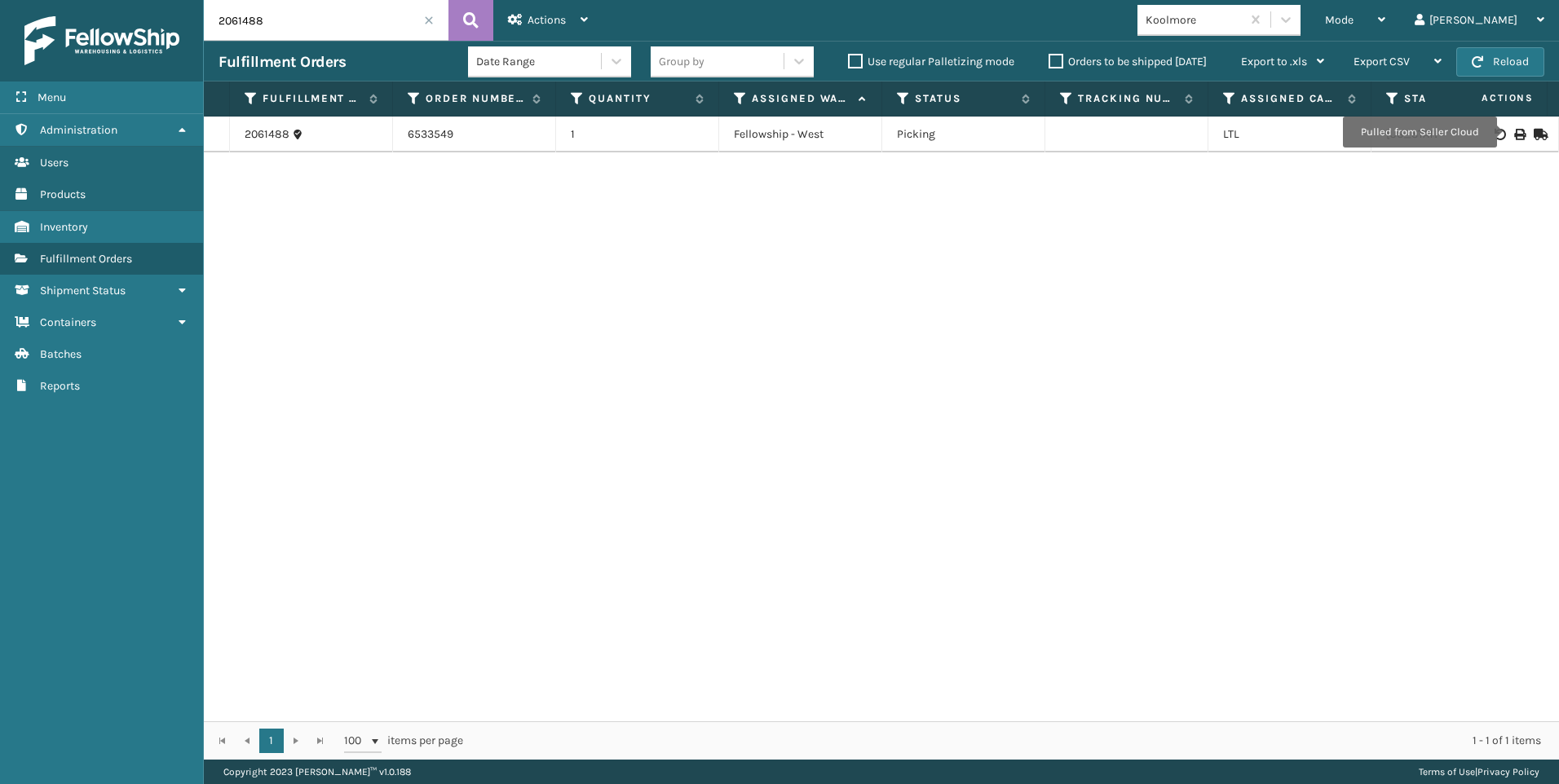
click at [1514, 132] on icon at bounding box center [1519, 134] width 10 height 11
drag, startPoint x: 249, startPoint y: 24, endPoint x: 28, endPoint y: 25, distance: 221.0
click at [54, 0] on div "Menu Administration Users Products Inventory Fulfillment Orders Shipment Status…" at bounding box center [779, 0] width 1559 height 0
click at [1323, 313] on div "2061488 6533549 1 Fellowship - West Picking LTL [US_STATE]" at bounding box center [881, 419] width 1355 height 605
click at [1513, 127] on td at bounding box center [1498, 134] width 122 height 36
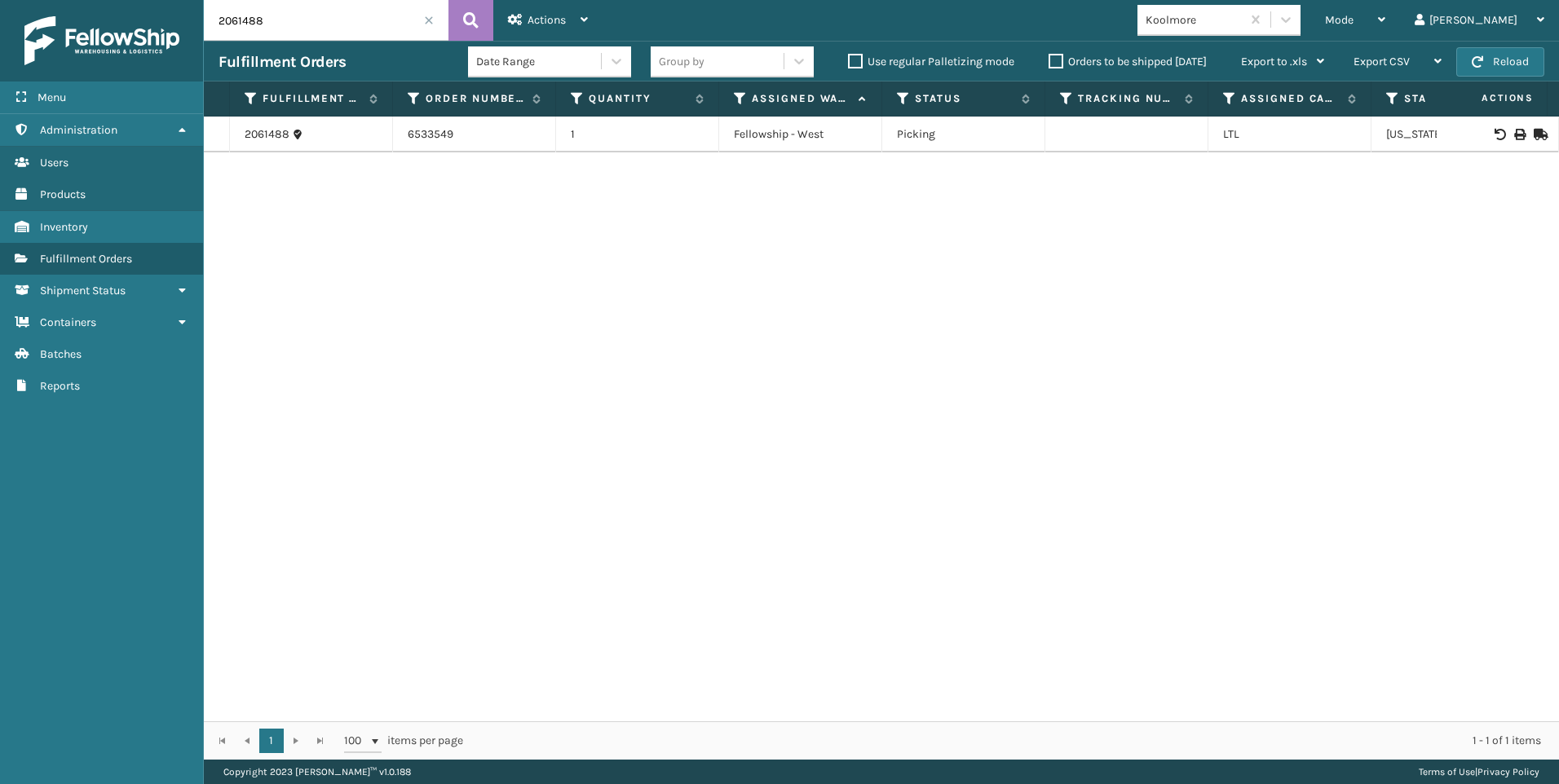
click at [1513, 132] on div at bounding box center [1497, 134] width 92 height 11
click at [1514, 132] on icon at bounding box center [1519, 134] width 10 height 11
drag, startPoint x: 302, startPoint y: 30, endPoint x: 240, endPoint y: 26, distance: 62.1
click at [240, 22] on input "2061488" at bounding box center [326, 20] width 245 height 41
type input "2"
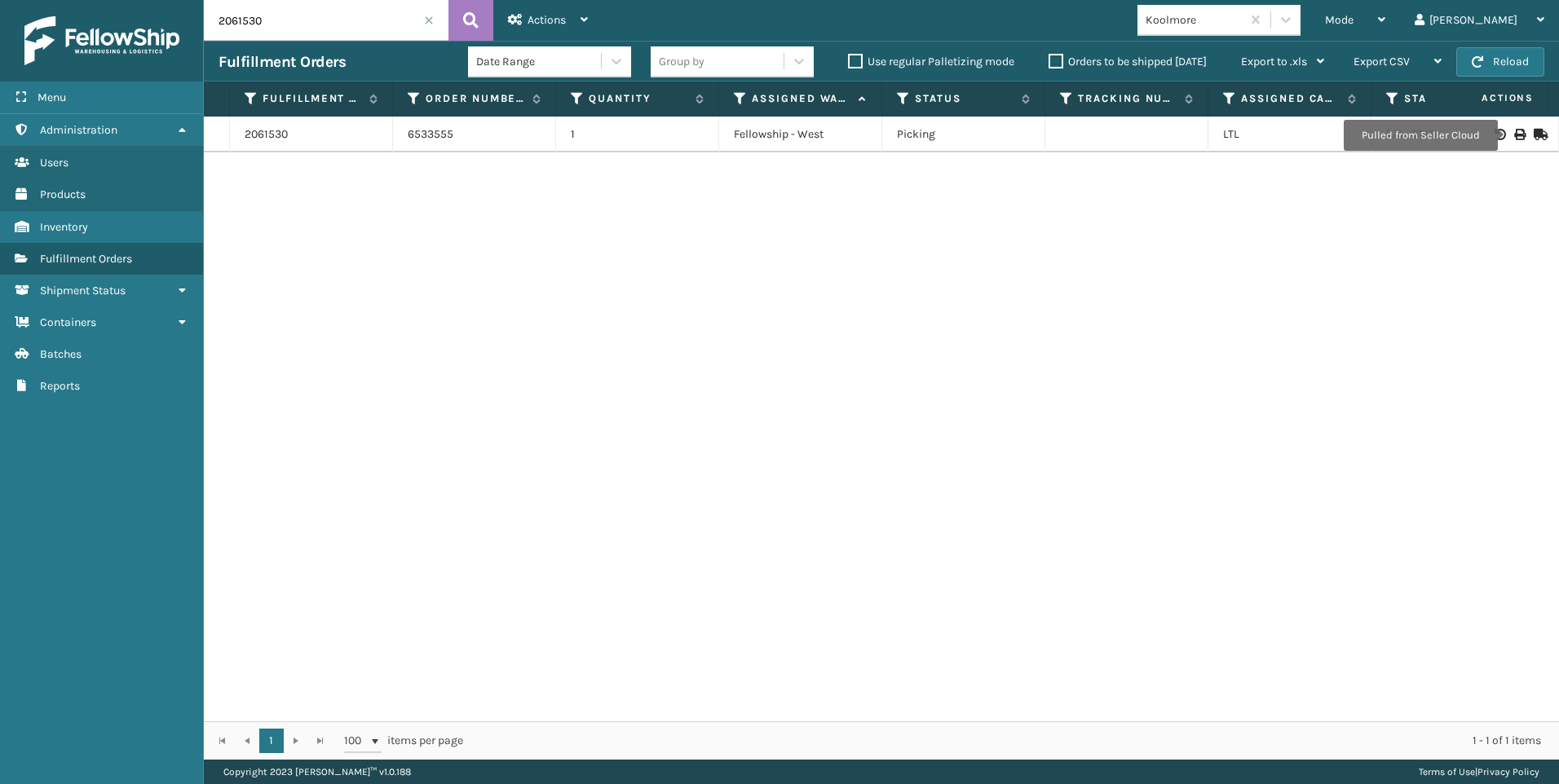
click at [1514, 135] on icon at bounding box center [1519, 134] width 10 height 11
drag, startPoint x: 313, startPoint y: 8, endPoint x: 91, endPoint y: 10, distance: 222.0
click at [117, 0] on div "Menu Administration Users Products Inventory Fulfillment Orders Shipment Status…" at bounding box center [779, 0] width 1559 height 0
click at [295, 22] on input "2061620" at bounding box center [326, 20] width 245 height 41
drag, startPoint x: 293, startPoint y: 22, endPoint x: 0, endPoint y: 36, distance: 293.3
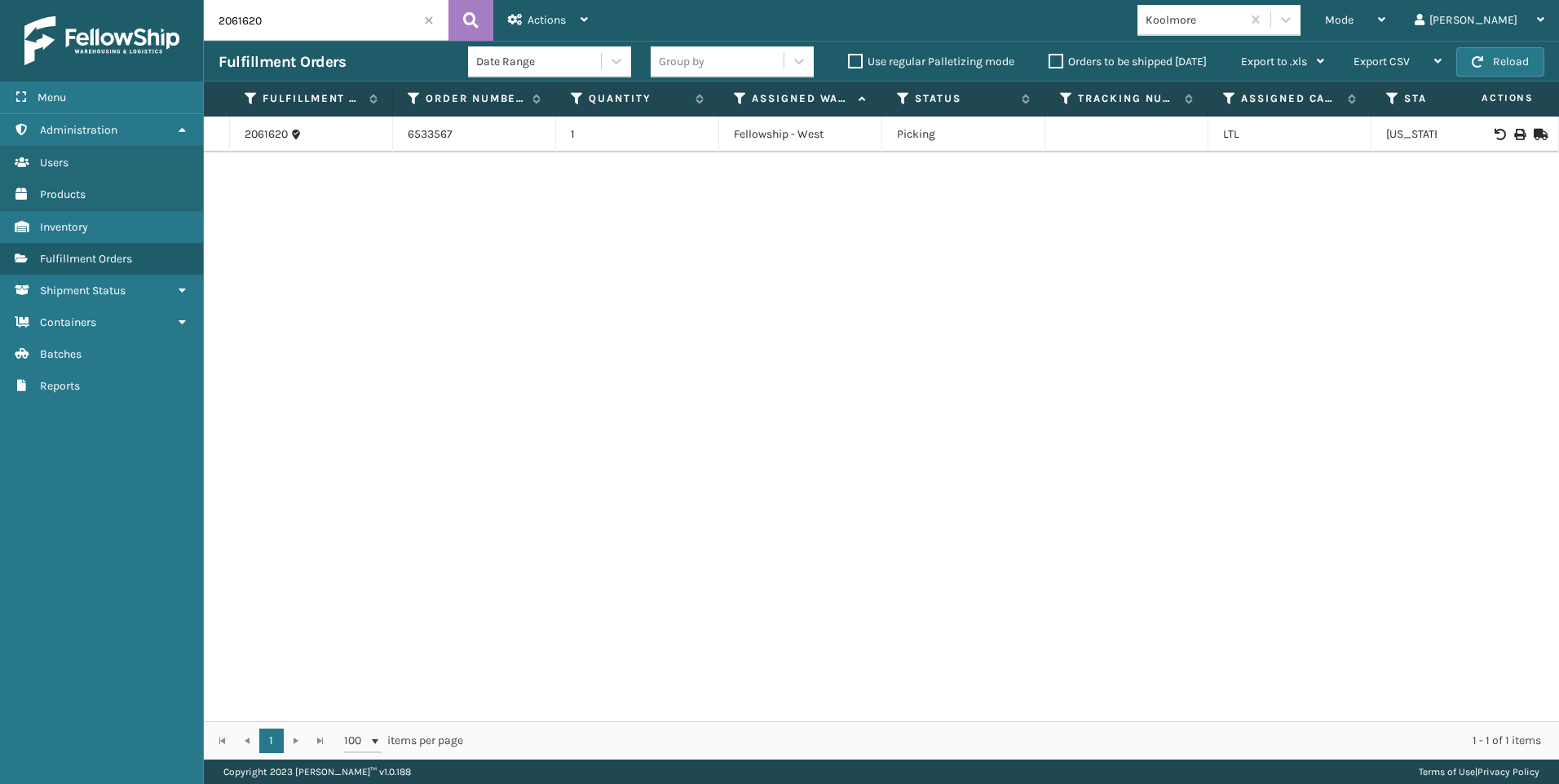
click at [0, 38] on html "Menu Administration Users Products Inventory Fulfillment Orders Shipment Status…" at bounding box center [779, 392] width 1559 height 784
click at [1514, 130] on icon at bounding box center [1519, 134] width 10 height 11
drag, startPoint x: 324, startPoint y: 18, endPoint x: 0, endPoint y: 41, distance: 324.8
click at [131, 0] on div "Menu Administration Users Products Inventory Fulfillment Orders Shipment Status…" at bounding box center [779, 0] width 1559 height 0
click at [1514, 132] on icon at bounding box center [1519, 134] width 10 height 11
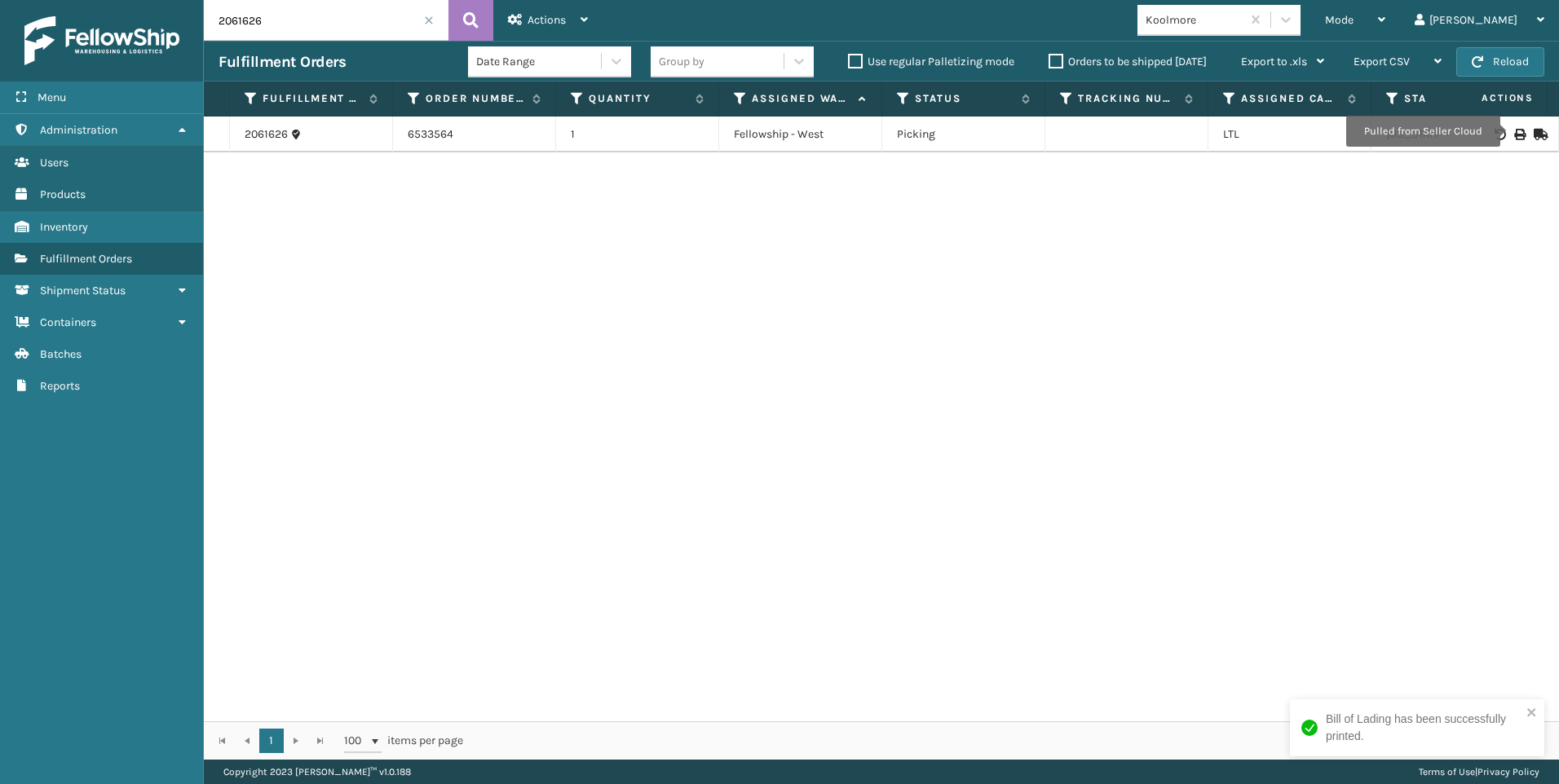
click at [266, 26] on input "2061626" at bounding box center [326, 20] width 245 height 41
drag, startPoint x: 266, startPoint y: 26, endPoint x: 19, endPoint y: 23, distance: 247.0
click at [19, 0] on div "Menu Administration Users Products Inventory Fulfillment Orders Shipment Status…" at bounding box center [779, 0] width 1559 height 0
click at [1514, 131] on icon at bounding box center [1519, 134] width 10 height 11
drag, startPoint x: 266, startPoint y: 11, endPoint x: 129, endPoint y: 20, distance: 137.3
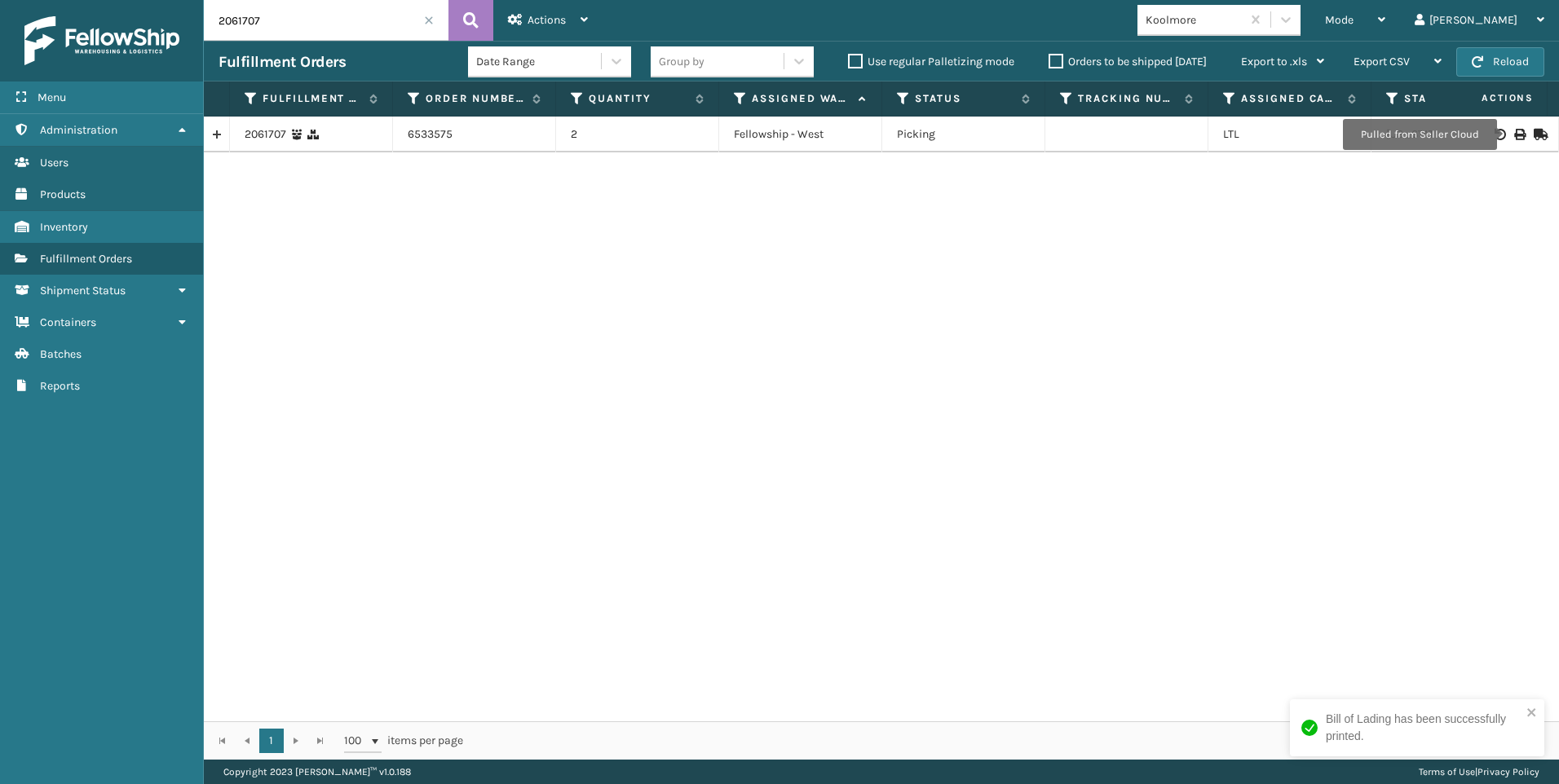
click at [145, 0] on div "Menu Administration Users Products Inventory Fulfillment Orders Shipment Status…" at bounding box center [779, 0] width 1559 height 0
click at [1514, 128] on icon at bounding box center [1519, 134] width 10 height 11
drag, startPoint x: 283, startPoint y: 27, endPoint x: 178, endPoint y: 31, distance: 105.1
click at [185, 0] on div "Menu Administration Users Products Inventory Fulfillment Orders Shipment Status…" at bounding box center [779, 0] width 1559 height 0
click at [1514, 133] on icon at bounding box center [1519, 134] width 10 height 11
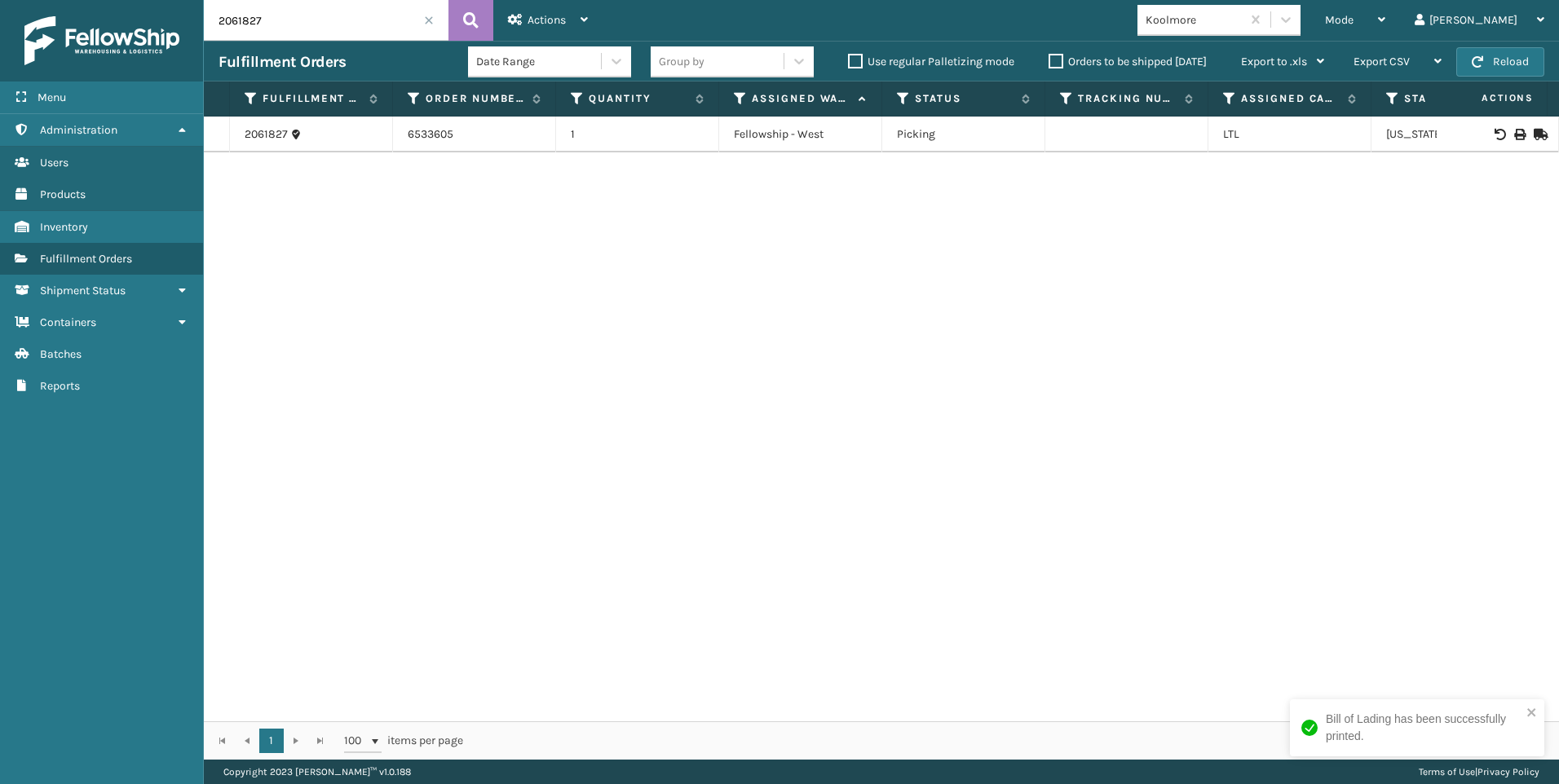
drag, startPoint x: 269, startPoint y: 27, endPoint x: 138, endPoint y: 25, distance: 131.0
click at [173, 0] on div "Menu Administration Users Products Inventory Fulfillment Orders Shipment Status…" at bounding box center [779, 0] width 1559 height 0
click at [1514, 130] on icon at bounding box center [1519, 134] width 10 height 11
drag, startPoint x: 275, startPoint y: 18, endPoint x: 101, endPoint y: 23, distance: 174.1
click at [152, 0] on div "Menu Administration Users Products Inventory Fulfillment Orders Shipment Status…" at bounding box center [779, 0] width 1559 height 0
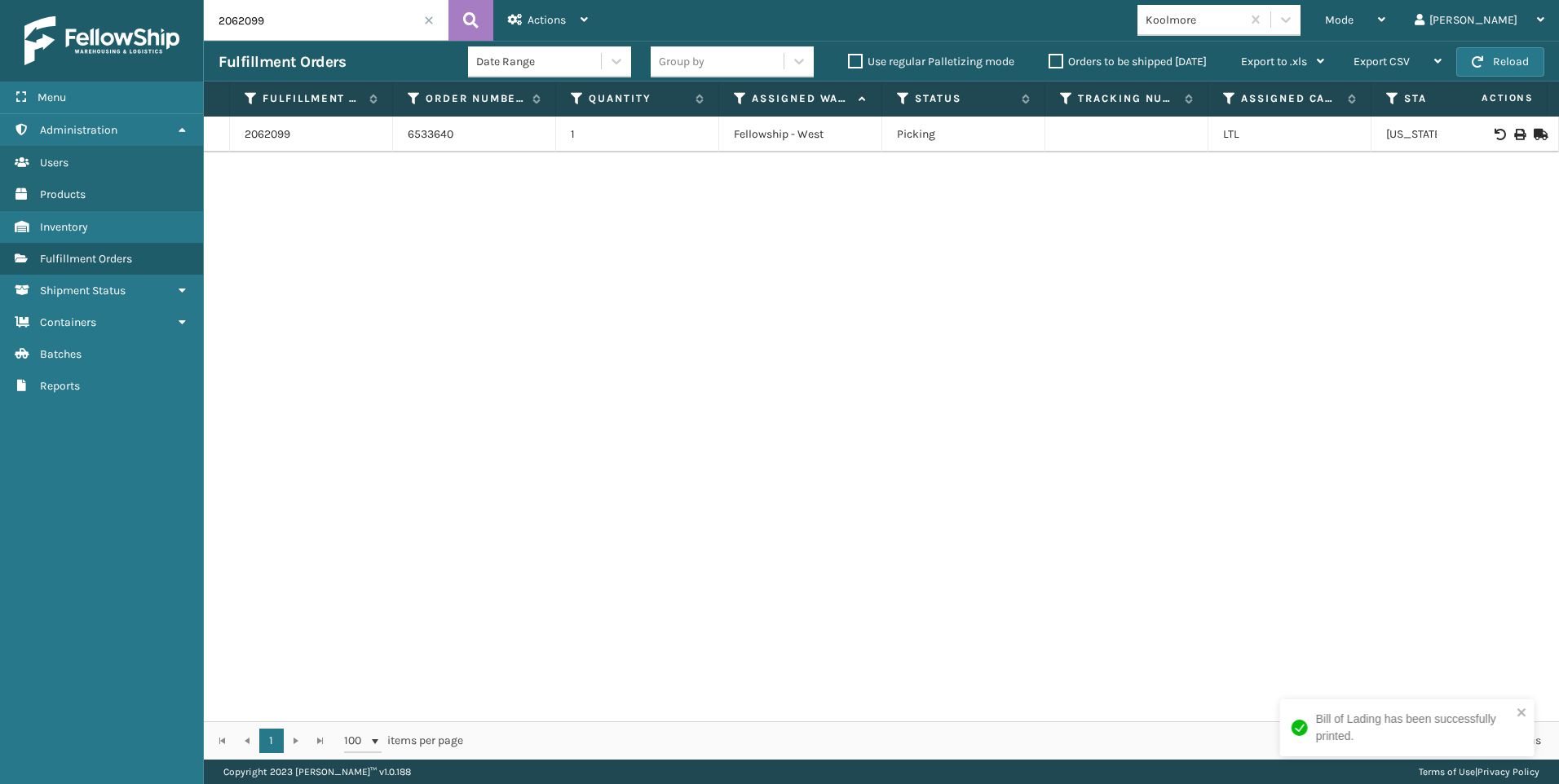
click at [1514, 130] on icon at bounding box center [1519, 134] width 10 height 11
drag, startPoint x: 275, startPoint y: 6, endPoint x: 0, endPoint y: 43, distance: 277.5
click at [17, 0] on div "Menu Administration Users Products Inventory Fulfillment Orders Shipment Status…" at bounding box center [779, 0] width 1559 height 0
click at [1514, 129] on div at bounding box center [1497, 134] width 92 height 11
click at [1514, 130] on icon at bounding box center [1519, 134] width 10 height 11
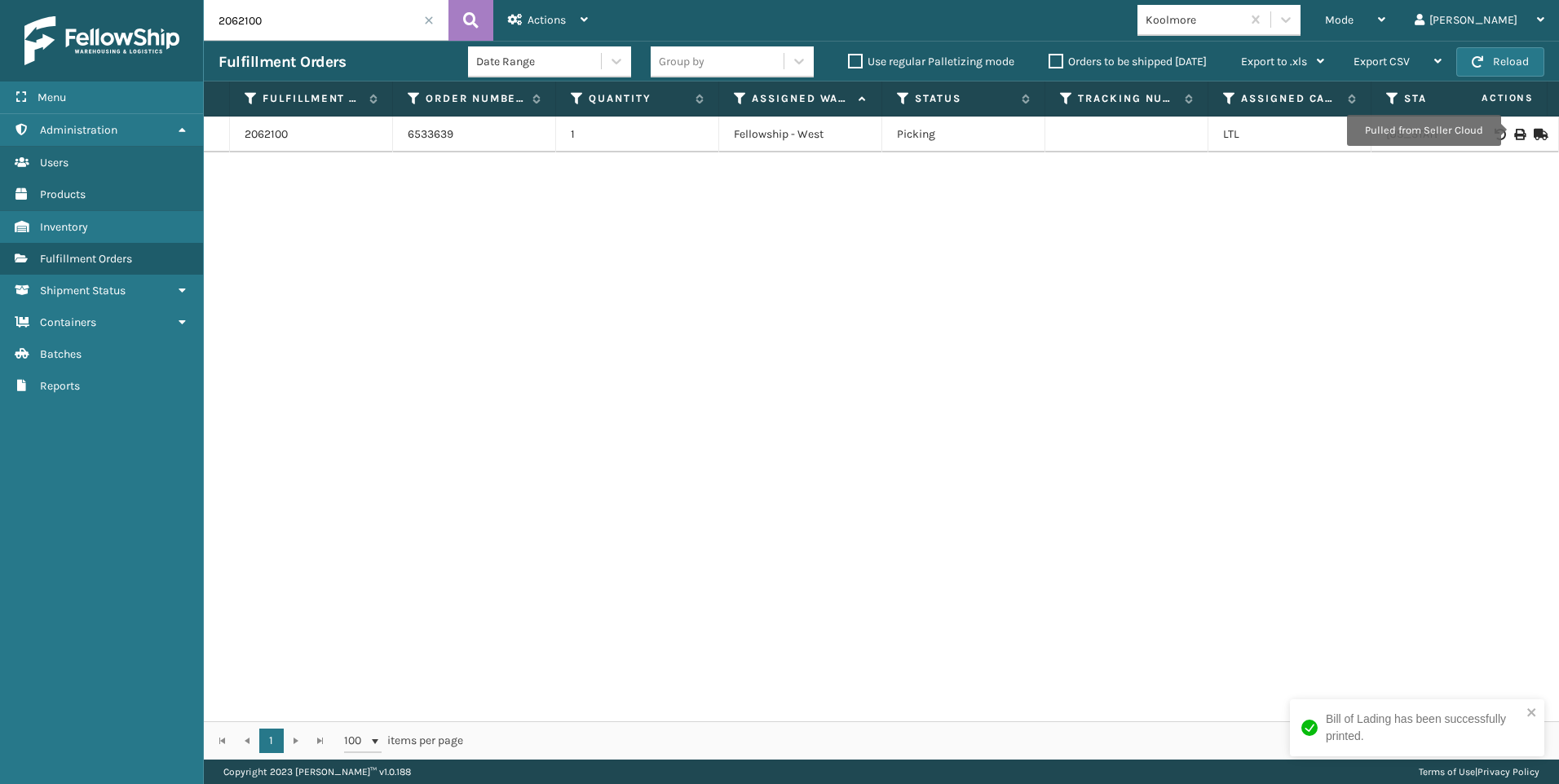
drag, startPoint x: 279, startPoint y: 22, endPoint x: 96, endPoint y: 8, distance: 183.5
click at [138, 0] on div "Menu Administration Users Products Inventory Fulfillment Orders Shipment Status…" at bounding box center [779, 0] width 1559 height 0
click at [1514, 137] on icon at bounding box center [1519, 134] width 10 height 11
click at [134, 0] on div "Menu Administration Users Products Inventory Fulfillment Orders Shipment Status…" at bounding box center [779, 0] width 1559 height 0
click at [1514, 135] on icon at bounding box center [1519, 134] width 10 height 11
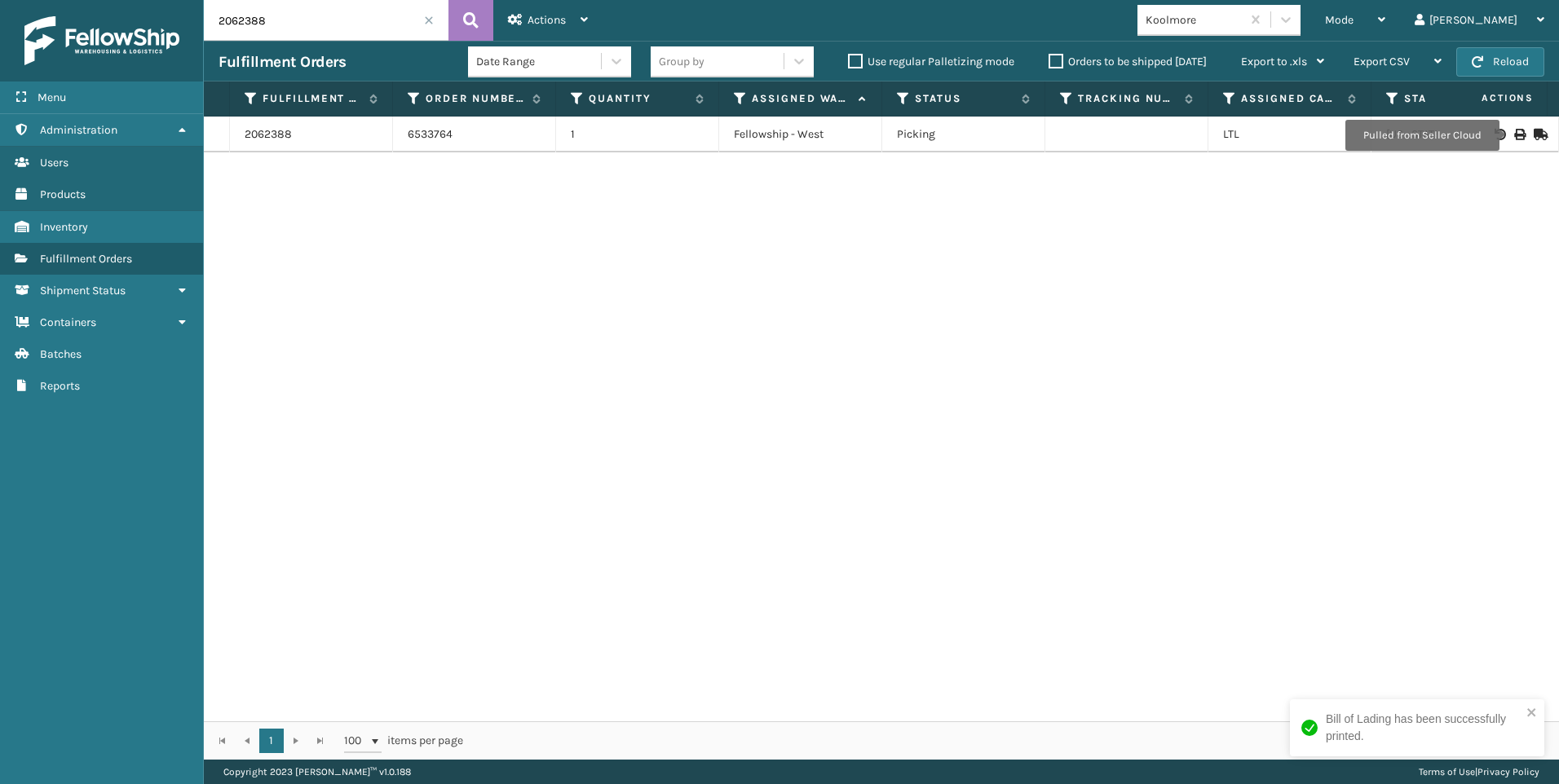
drag, startPoint x: 296, startPoint y: 31, endPoint x: 177, endPoint y: 29, distance: 119.0
click at [179, 0] on div "Menu Administration Users Products Inventory Fulfillment Orders Shipment Status…" at bounding box center [779, 0] width 1559 height 0
click at [1514, 136] on icon at bounding box center [1519, 134] width 10 height 11
drag, startPoint x: 289, startPoint y: 18, endPoint x: 45, endPoint y: 46, distance: 245.6
click at [80, 0] on div "Menu Administration Users Products Inventory Fulfillment Orders Shipment Status…" at bounding box center [779, 0] width 1559 height 0
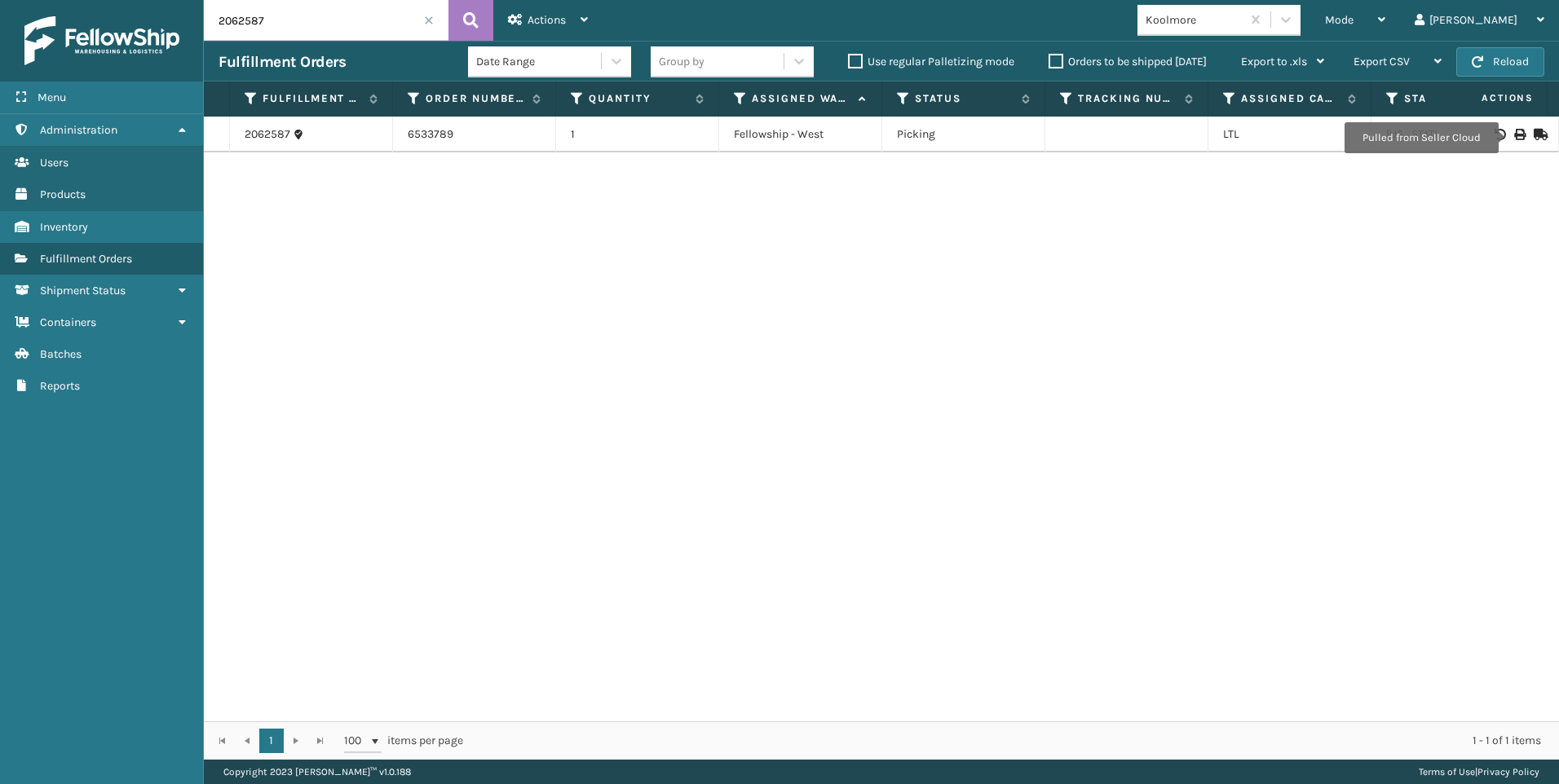
click at [1514, 138] on icon at bounding box center [1519, 134] width 10 height 11
drag, startPoint x: 259, startPoint y: 30, endPoint x: 129, endPoint y: 31, distance: 130.0
click at [129, 0] on div "Menu Administration Users Products Inventory Fulfillment Orders Shipment Status…" at bounding box center [779, 0] width 1559 height 0
click at [1510, 127] on td at bounding box center [1498, 134] width 122 height 36
click at [1514, 128] on icon at bounding box center [1519, 134] width 10 height 11
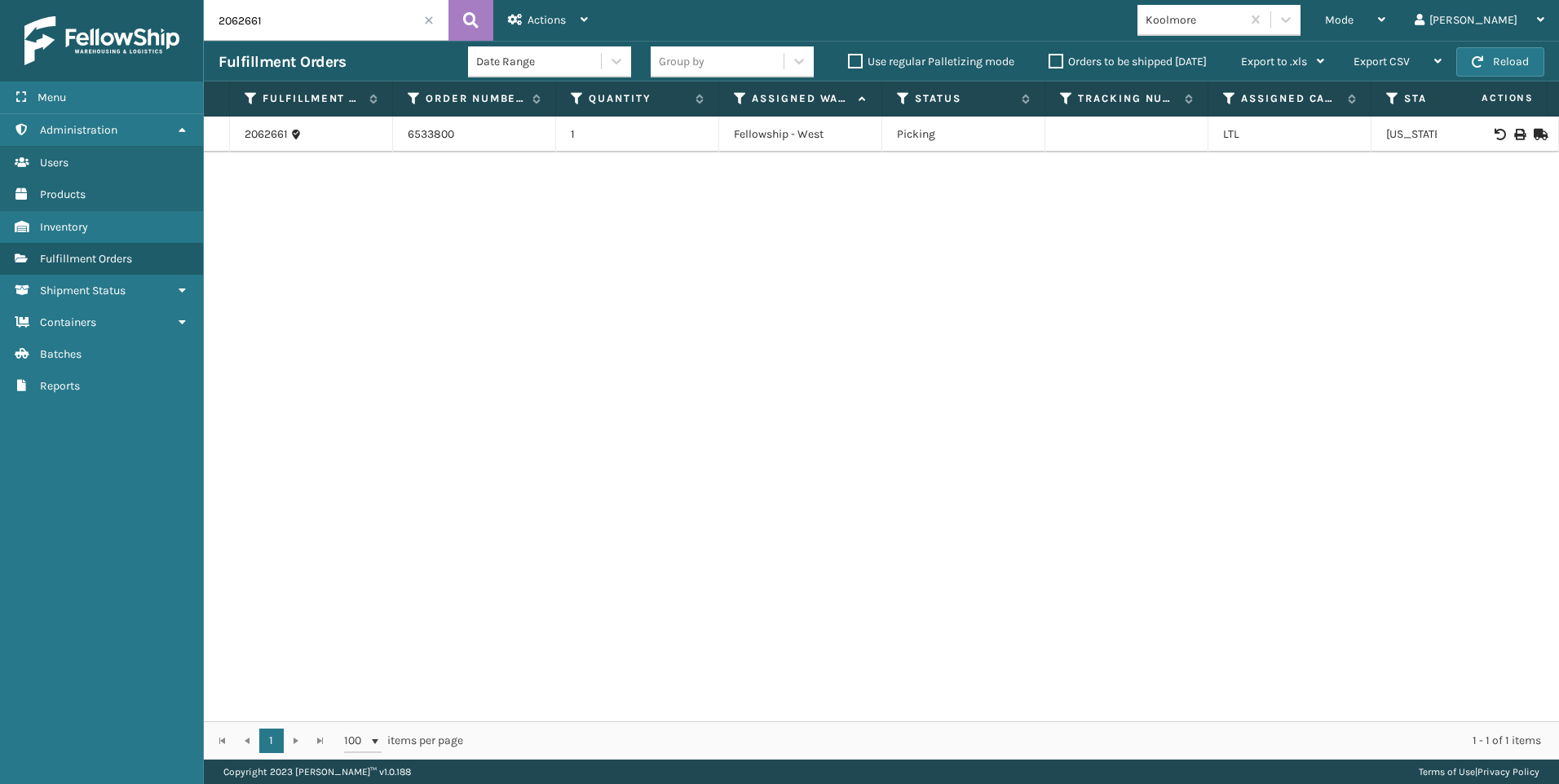
drag, startPoint x: 273, startPoint y: 29, endPoint x: 0, endPoint y: 58, distance: 274.5
click at [56, 0] on div "Menu Administration Users Products Inventory Fulfillment Orders Shipment Status…" at bounding box center [779, 0] width 1559 height 0
type input "2062566"
click at [1514, 136] on icon at bounding box center [1519, 134] width 10 height 11
drag, startPoint x: 298, startPoint y: 15, endPoint x: 199, endPoint y: 15, distance: 99.0
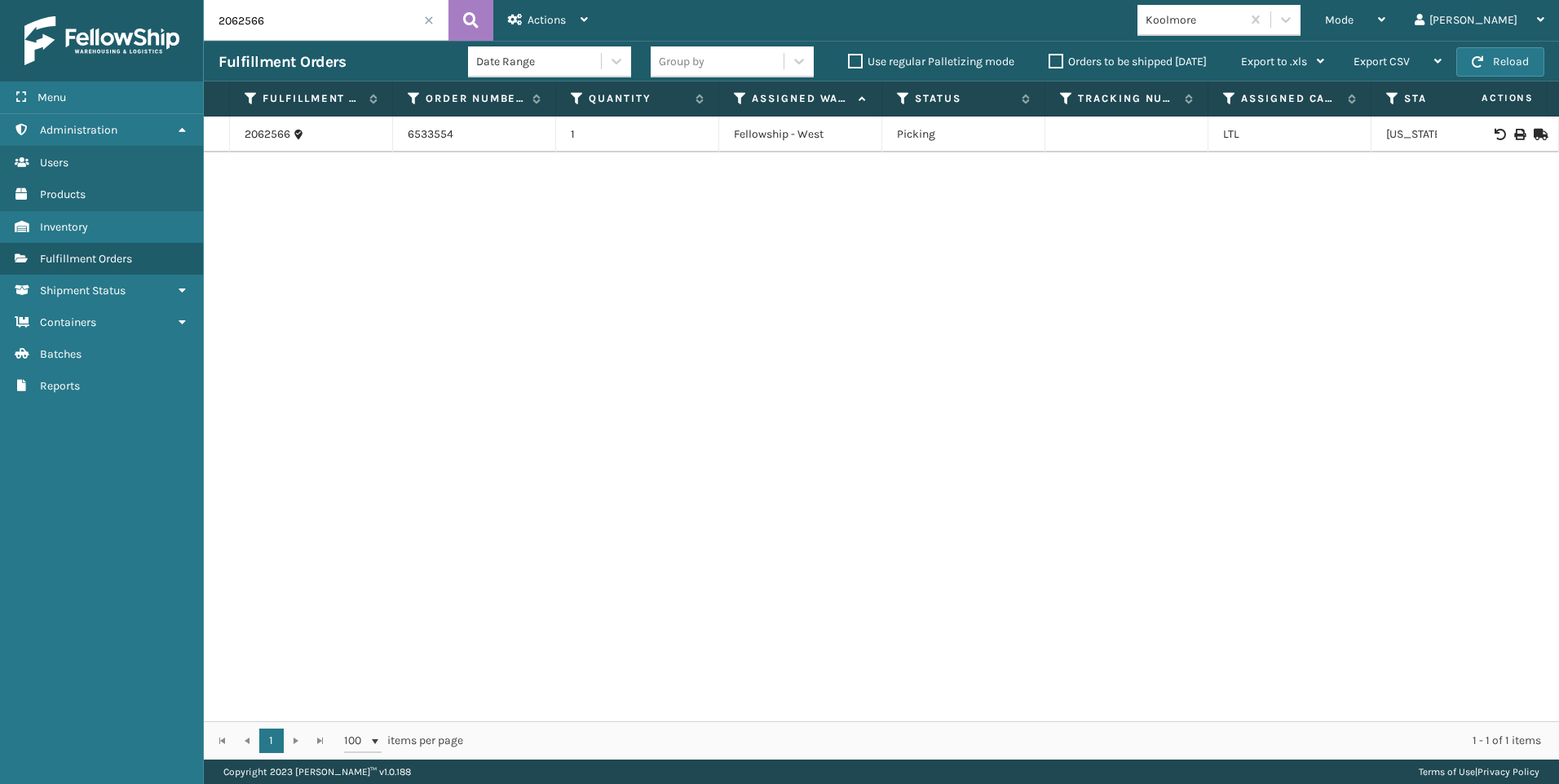
click at [199, 0] on div "Menu Administration Users Products Inventory Fulfillment Orders Shipment Status…" at bounding box center [779, 0] width 1559 height 0
